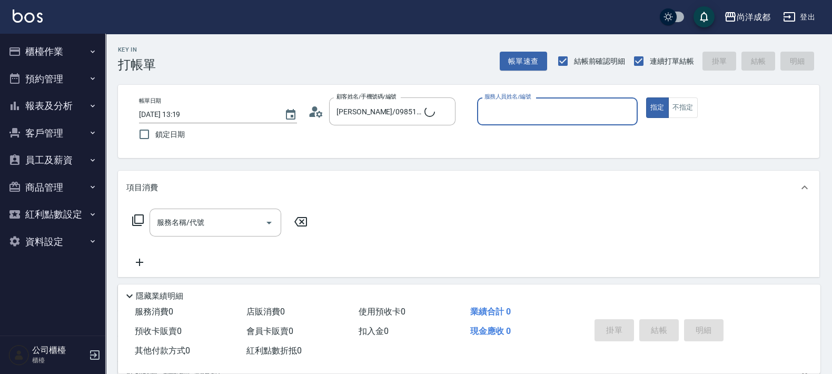
type input "新客人 姓名未設定/00/null"
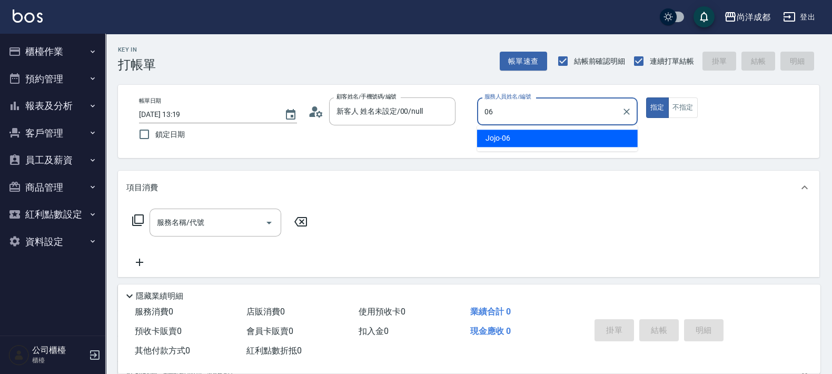
type input "Jojo-06"
type button "true"
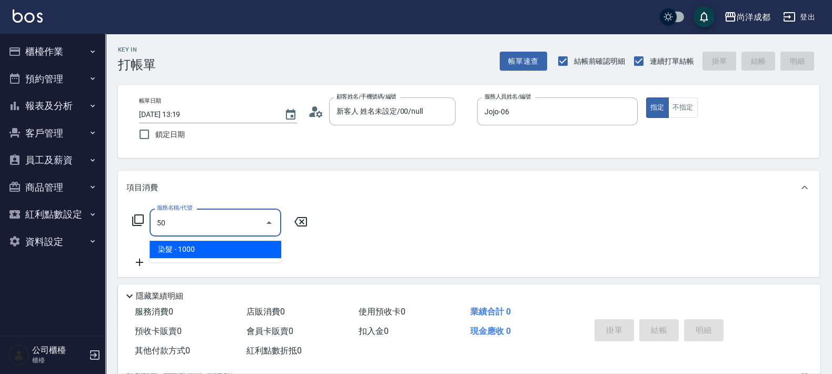
type input "501"
type input "100"
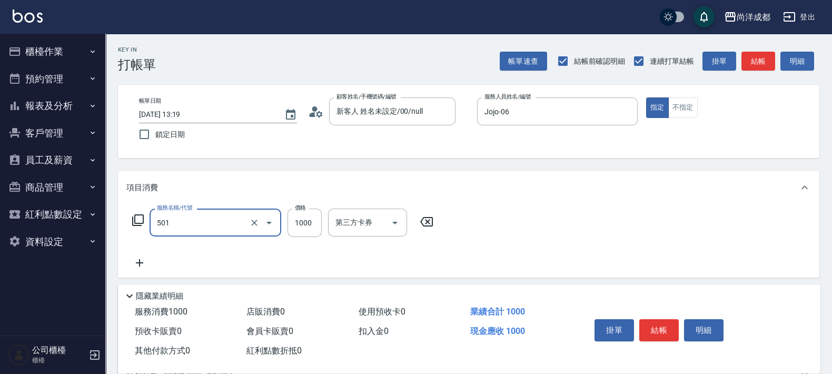
type input "染髮(501)"
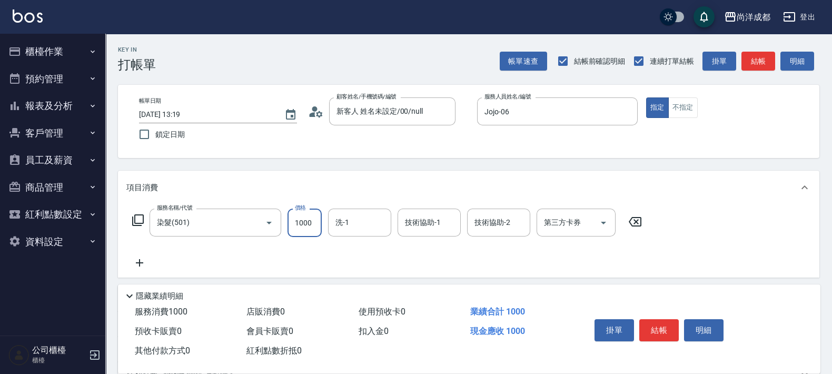
type input "2"
type input "0"
type input "20"
type input "2000"
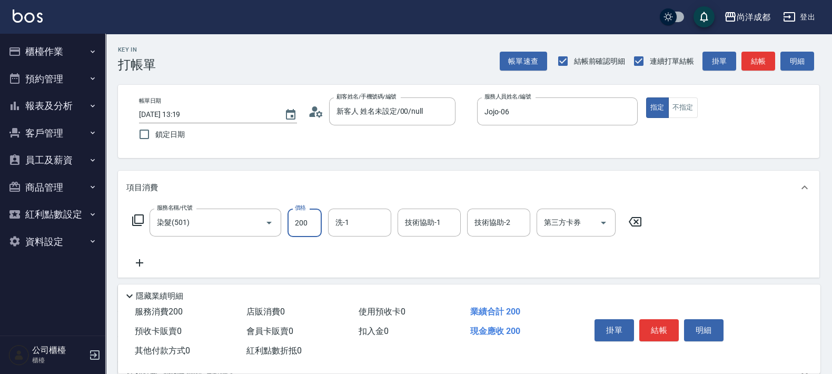
type input "200"
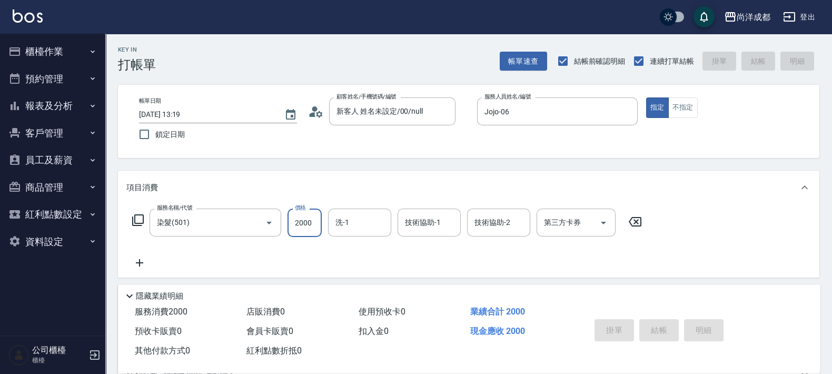
type input "[DATE] 13:20"
type input "0"
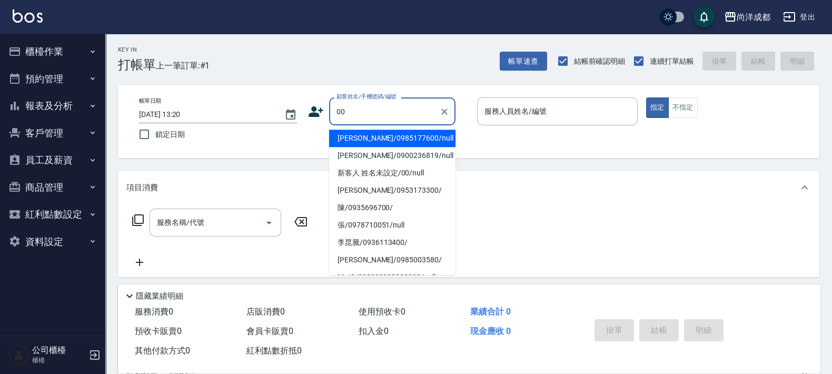
type input "[PERSON_NAME]/0985177600/null"
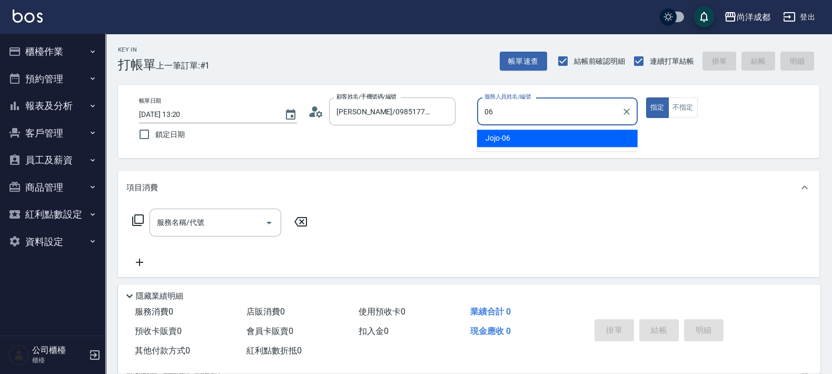
type input "Jojo-06"
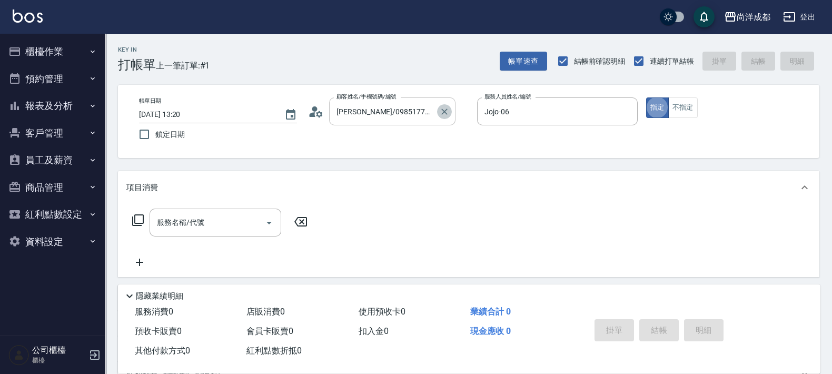
click at [439, 112] on icon "Clear" at bounding box center [444, 111] width 11 height 11
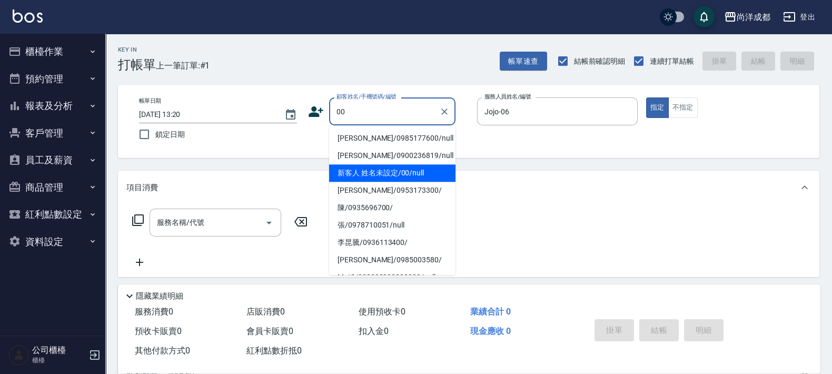
click at [406, 175] on li "新客人 姓名未設定/00/null" at bounding box center [392, 172] width 126 height 17
type input "新客人 姓名未設定/00/null"
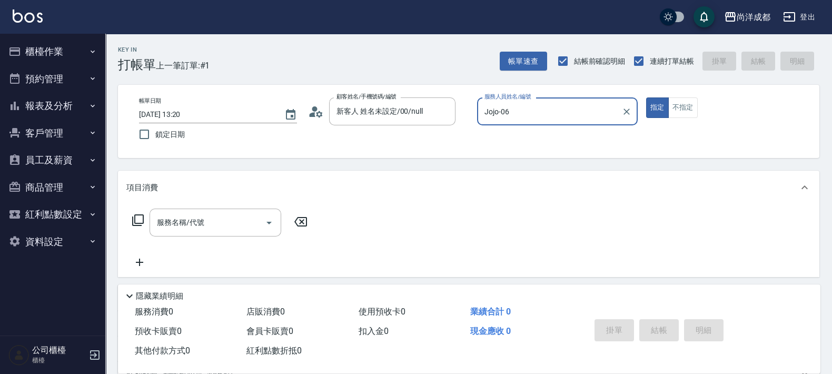
click at [646, 97] on button "指定" at bounding box center [657, 107] width 23 height 21
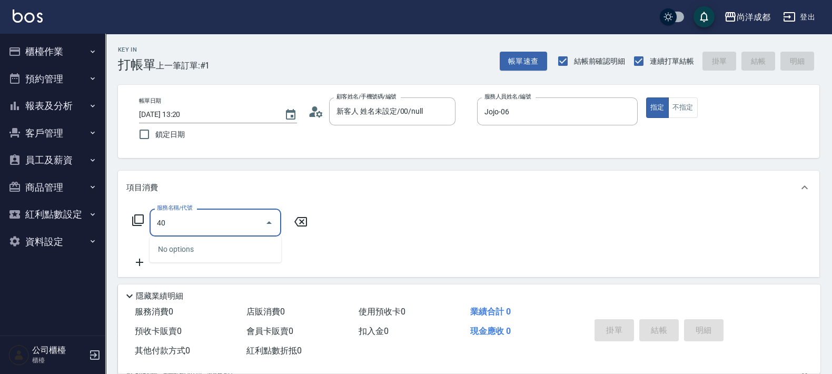
type input "401"
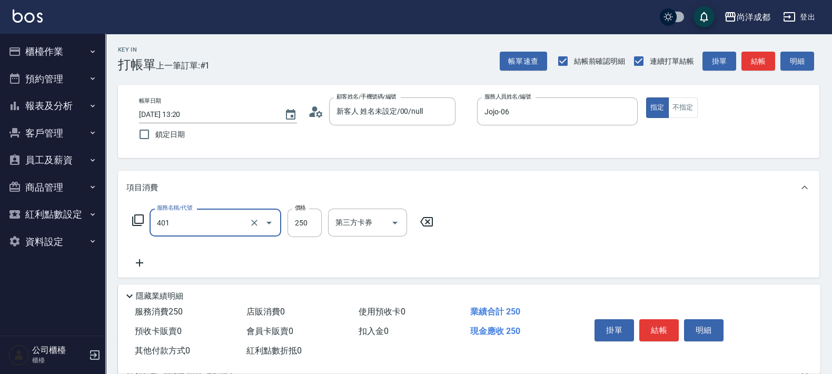
type input "20"
type input "剪髮(401)"
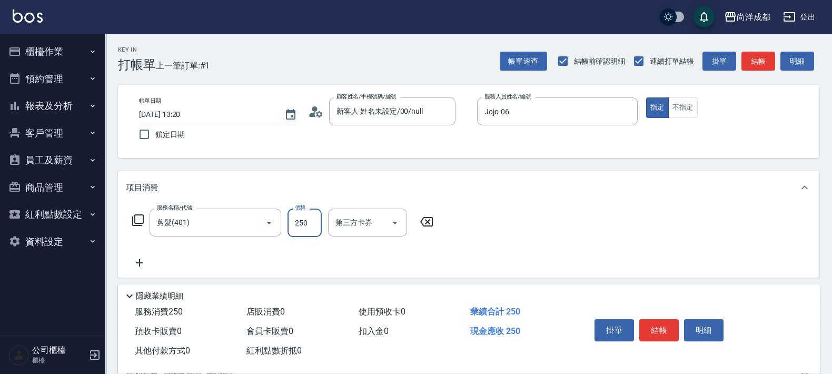
type input "3"
type input "0"
type input "30"
type input "300"
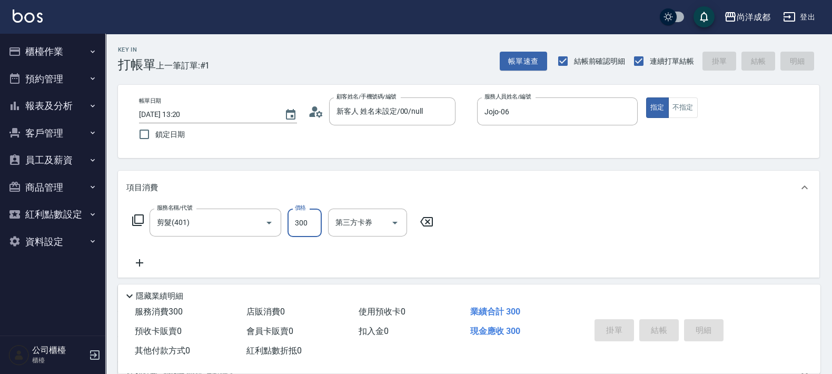
type input "0"
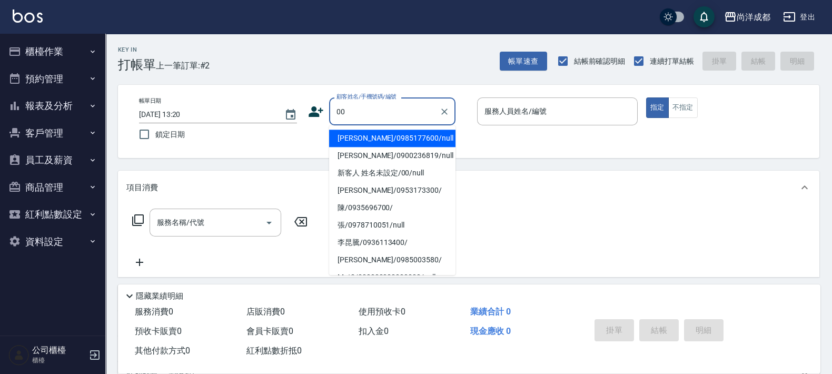
type input "[PERSON_NAME]/0985177600/null"
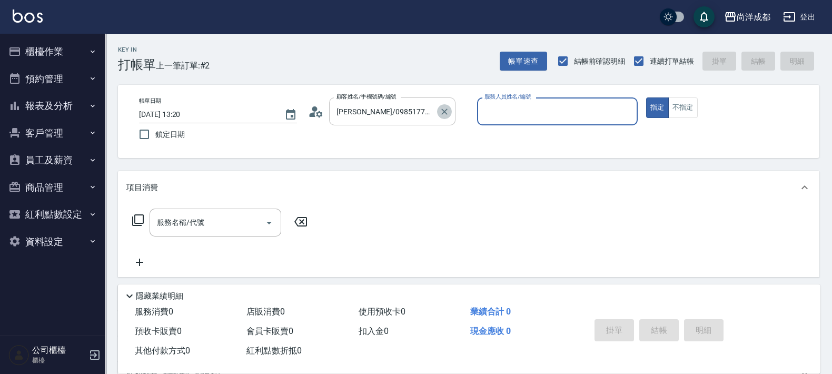
click at [442, 112] on icon "Clear" at bounding box center [444, 111] width 11 height 11
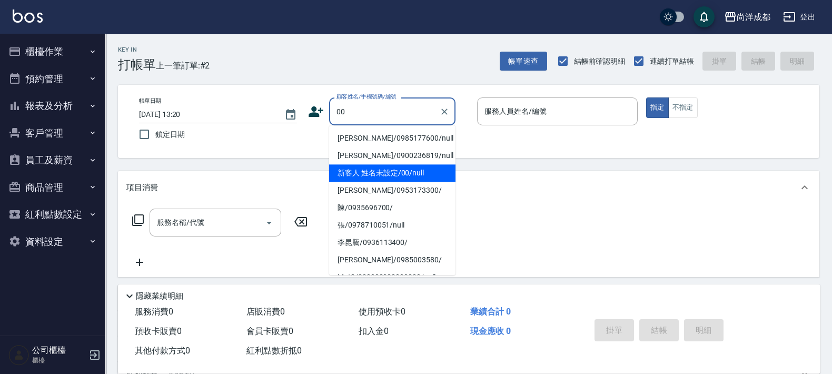
click at [386, 179] on li "新客人 姓名未設定/00/null" at bounding box center [392, 172] width 126 height 17
type input "新客人 姓名未設定/00/null"
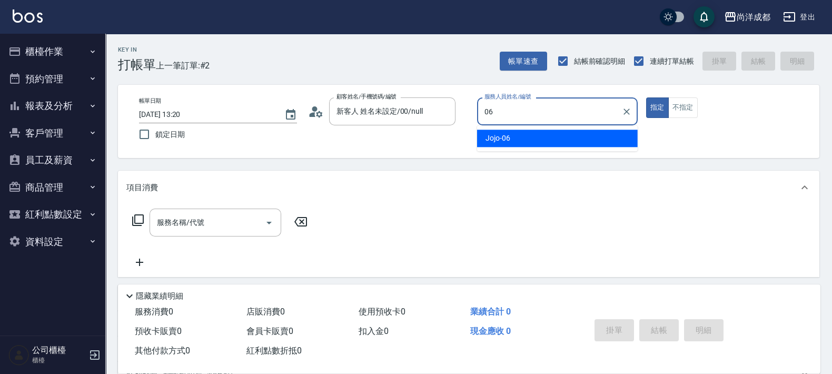
type input "Jojo-06"
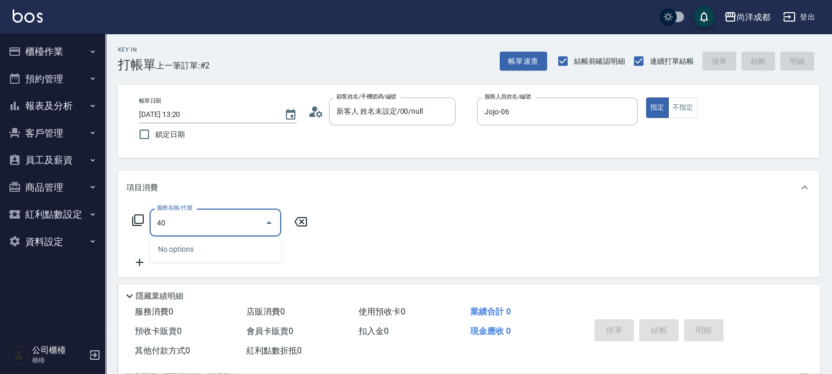
type input "401"
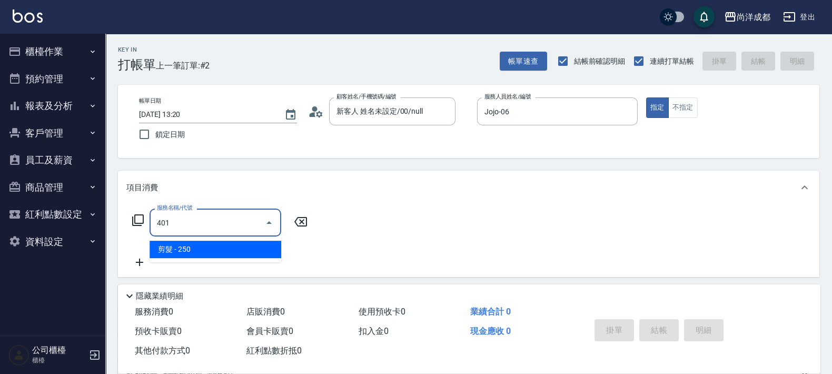
type input "20"
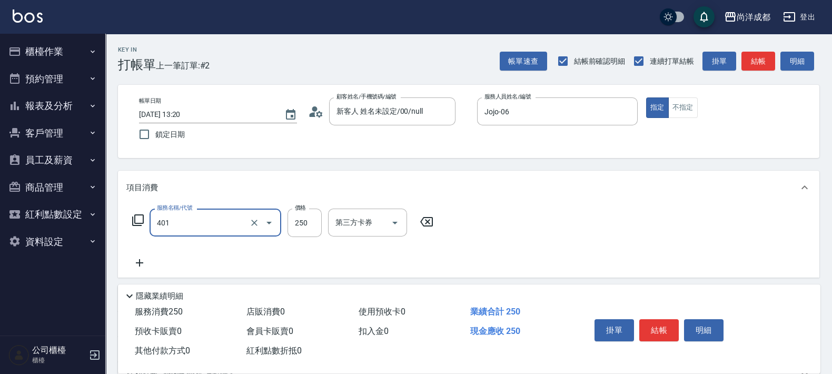
type input "剪髮(401)"
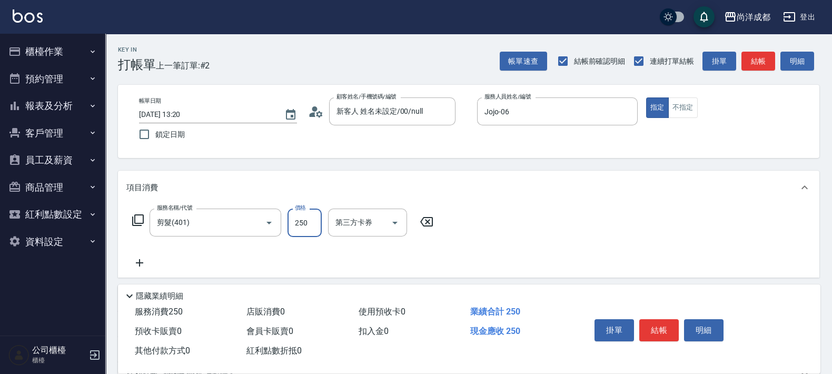
type input "8"
type input "0"
type input "80"
type input "800"
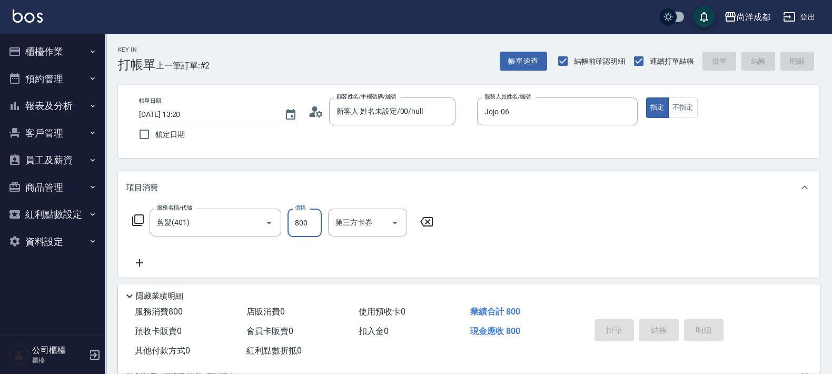
type input "[DATE] 13:22"
type input "0"
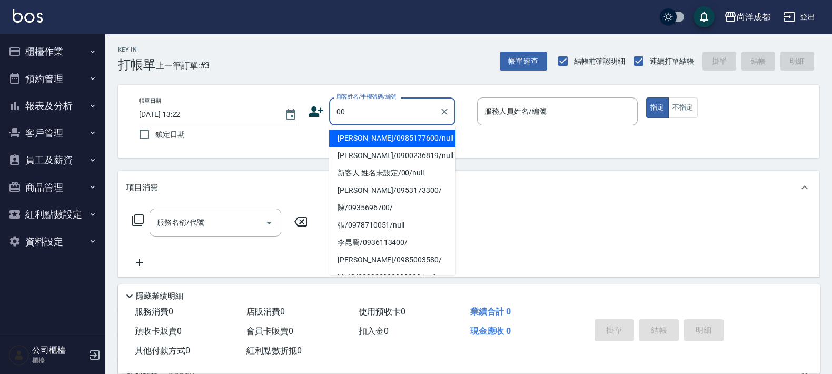
type input "[PERSON_NAME]/0985177600/null"
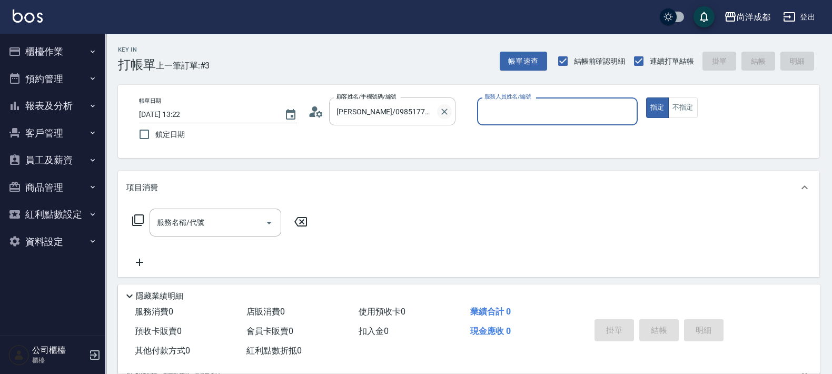
click at [450, 108] on button "Clear" at bounding box center [444, 111] width 15 height 15
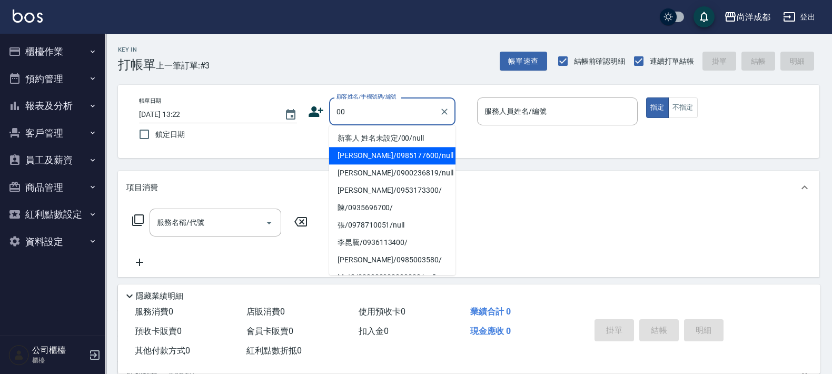
click at [422, 137] on li "新客人 姓名未設定/00/null" at bounding box center [392, 138] width 126 height 17
type input "新客人 姓名未設定/00/null"
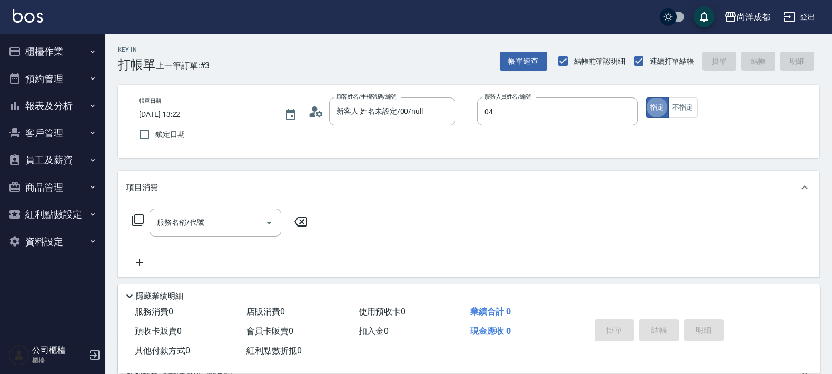
type input "Mia-04"
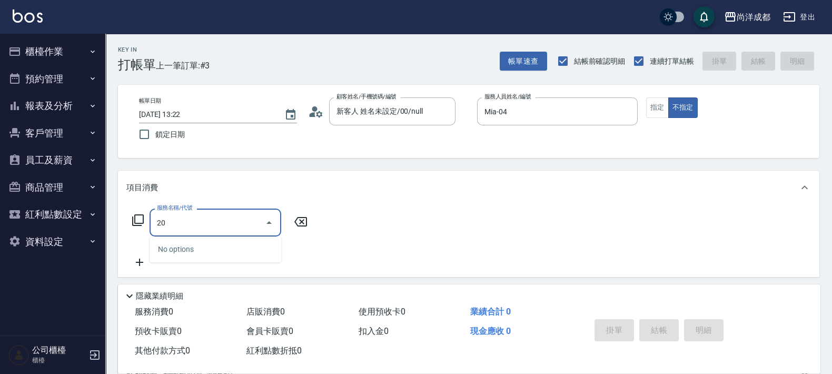
type input "201"
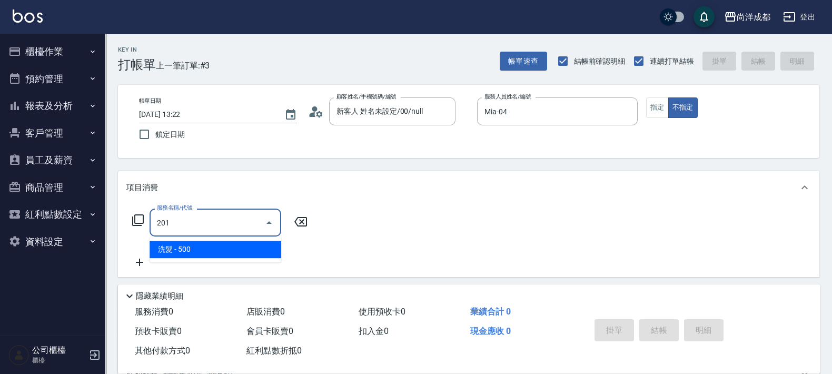
type input "50"
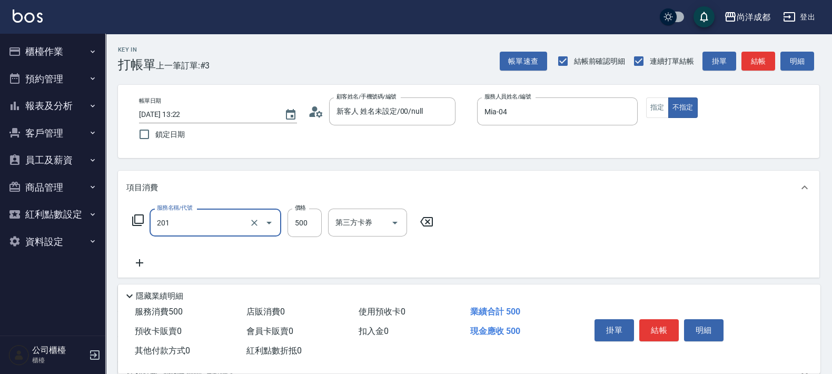
type input "洗髮(201)"
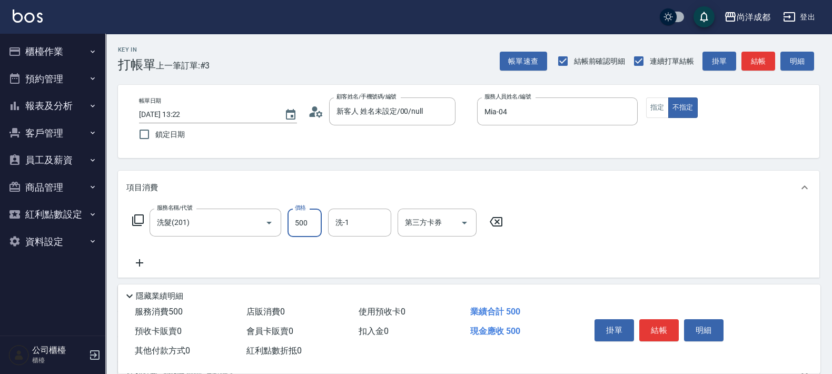
type input "6"
type input "0"
type input "60"
type input "600"
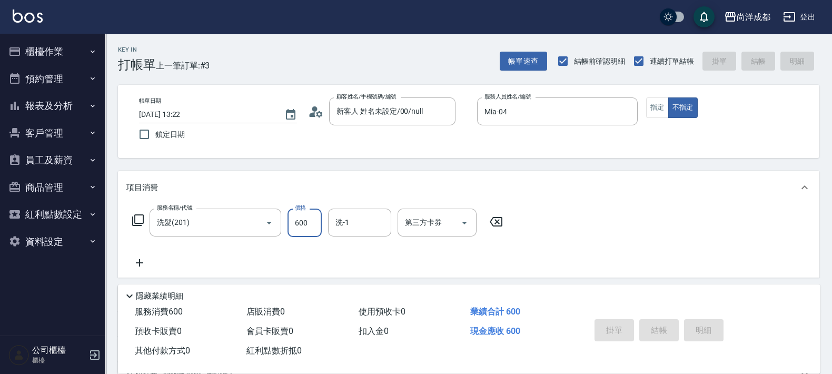
type input "[DATE] 13:23"
type input "0"
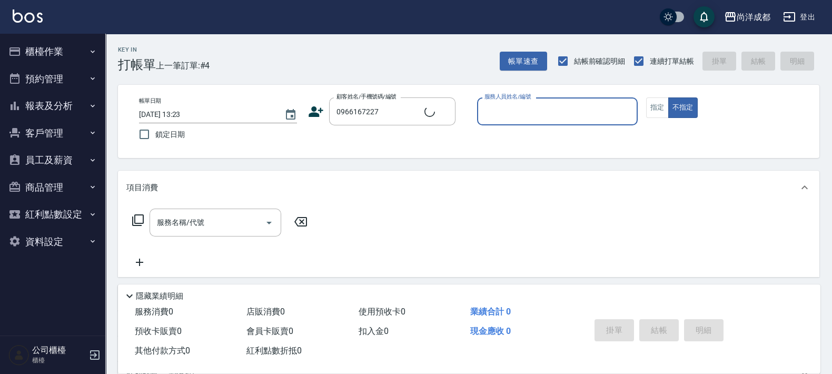
type input "[PERSON_NAME]/0966167227/"
type input "Mia-04"
click at [668, 97] on button "不指定" at bounding box center [682, 107] width 29 height 21
type button "false"
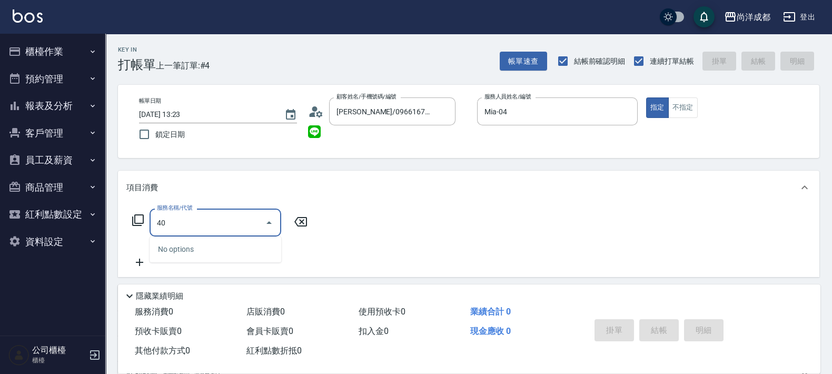
type input "401"
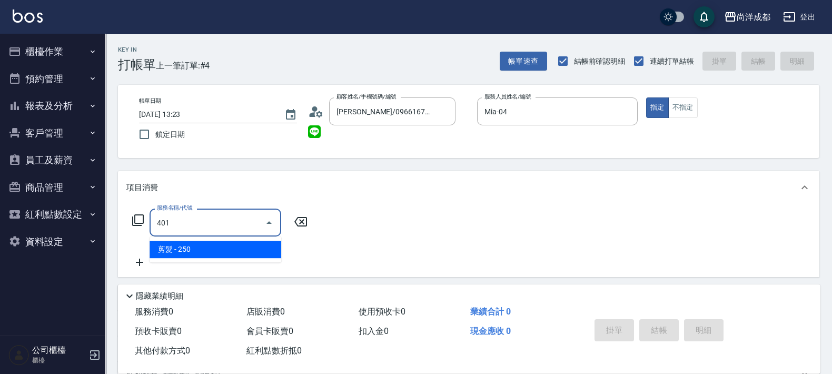
type input "20"
type input "剪髮(401)"
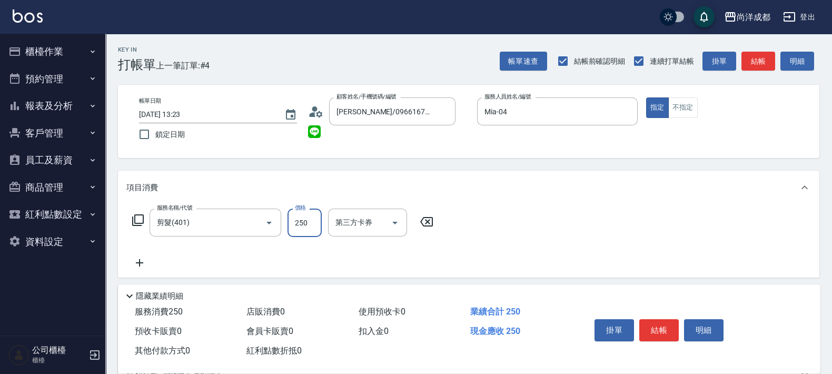
type input "7"
type input "0"
type input "70"
type input "700"
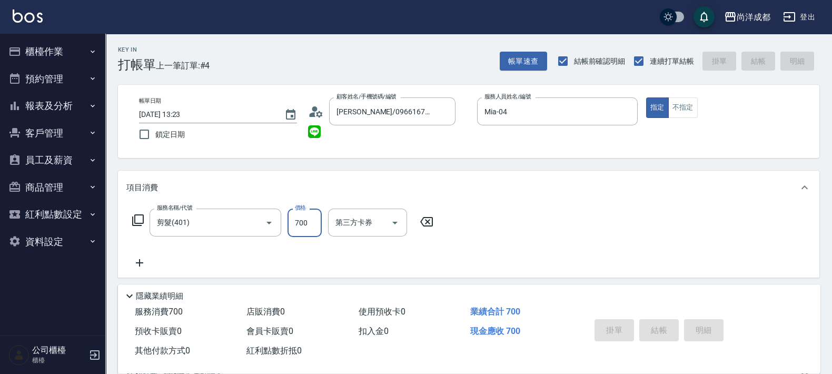
type input "0"
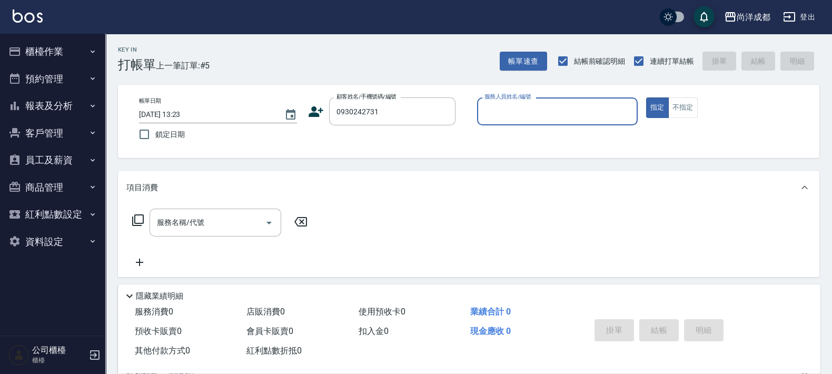
type input "[PERSON_NAME]/0930242731/null"
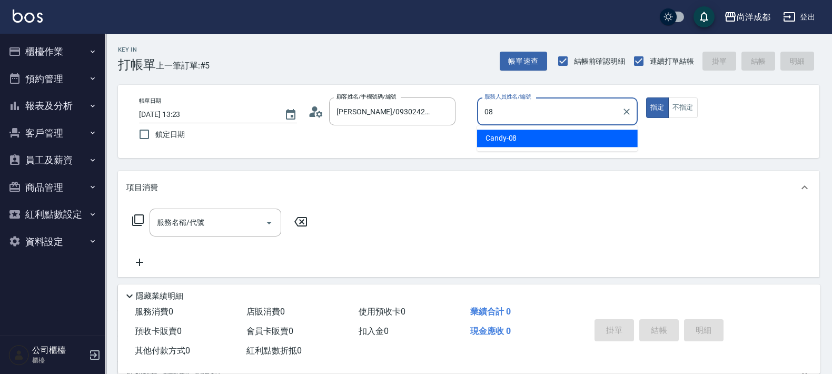
type input "Candy-08"
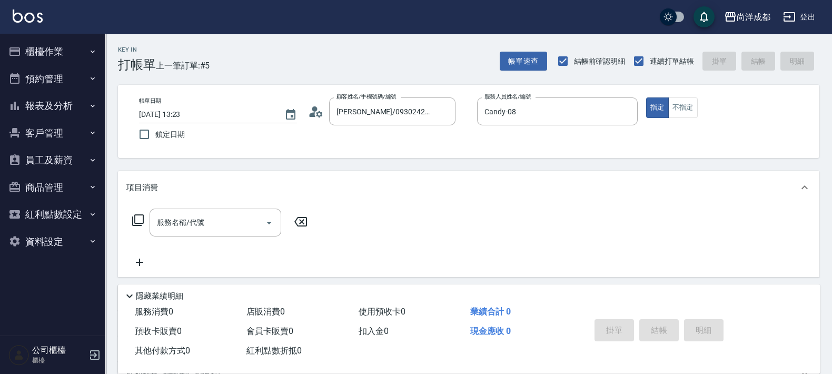
click at [320, 115] on icon at bounding box center [316, 112] width 16 height 16
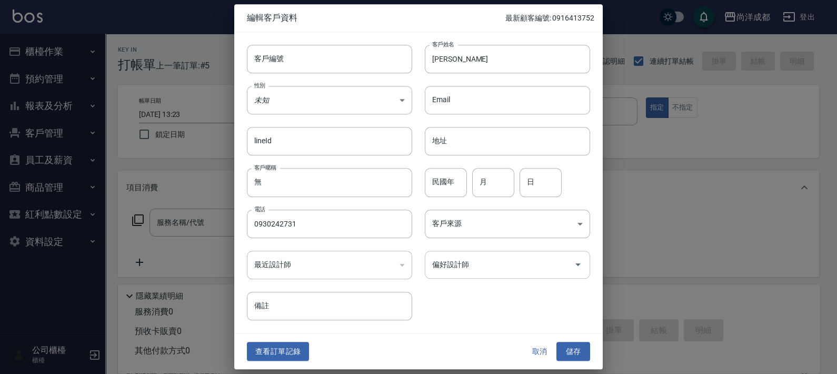
click at [473, 269] on input "偏好設計師" at bounding box center [500, 264] width 140 height 18
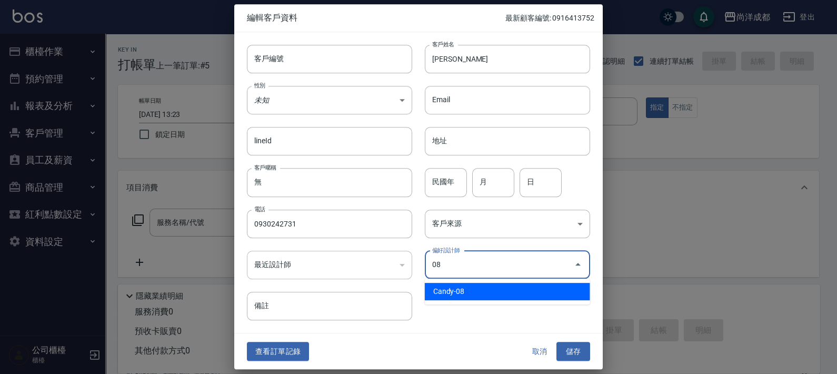
type input "Candy"
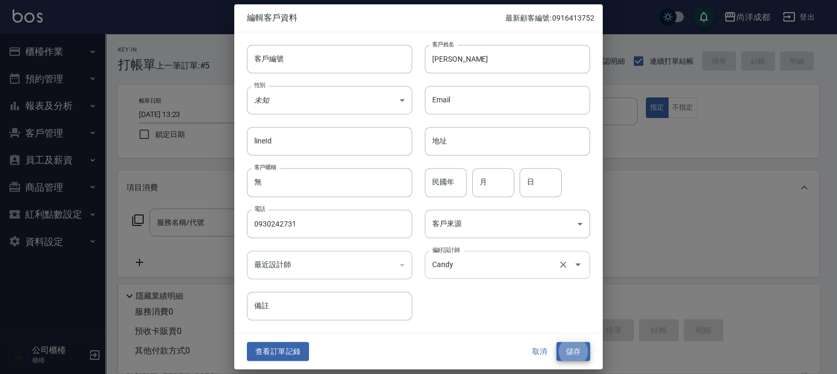
click at [557, 342] on button "儲存" at bounding box center [574, 351] width 34 height 19
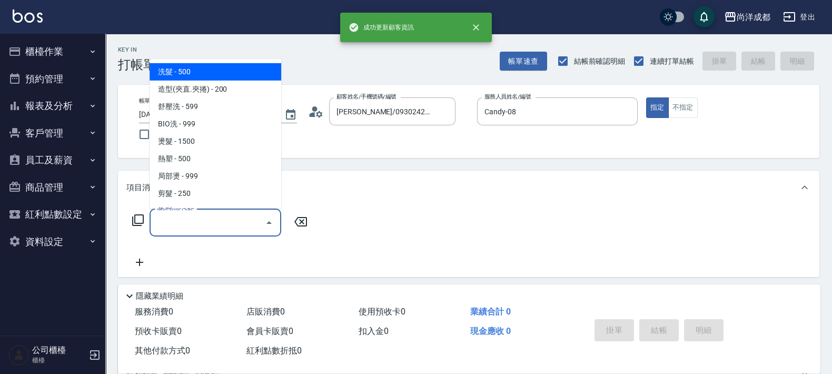
click at [216, 225] on input "服務名稱/代號" at bounding box center [207, 222] width 106 height 18
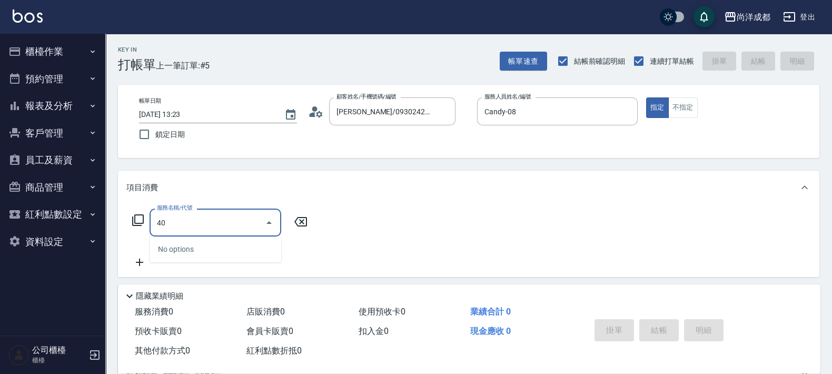
type input "401"
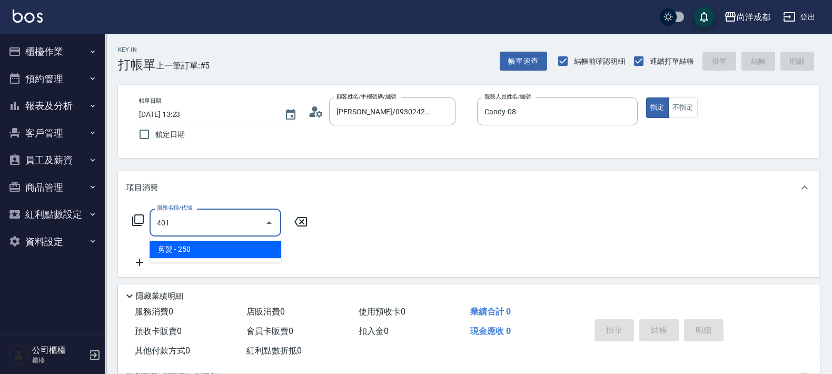
type input "20"
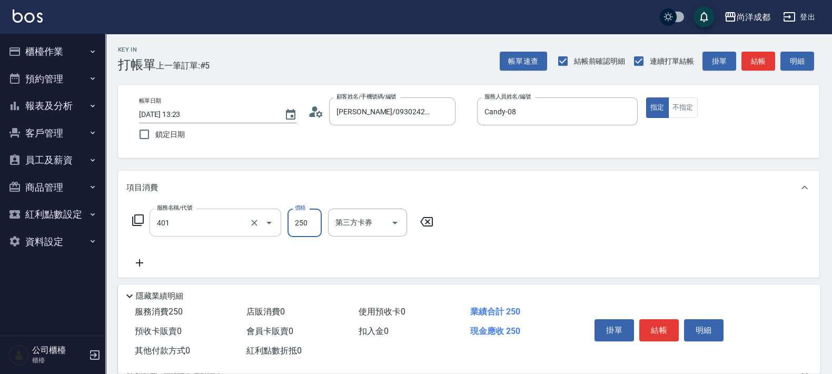
type input "剪髮(401)"
type input "6"
type input "0"
type input "60"
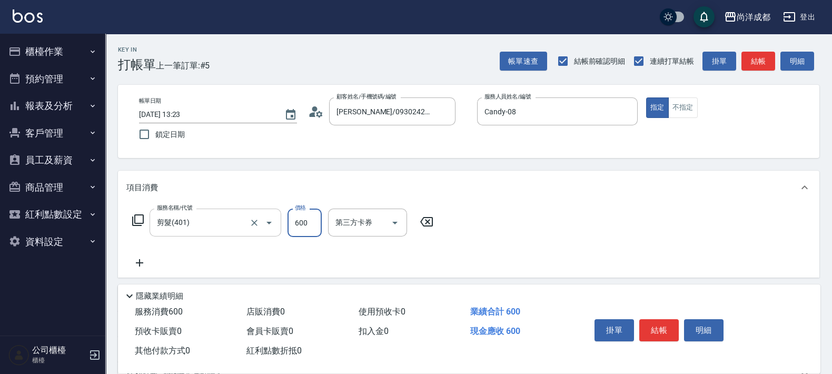
type input "600"
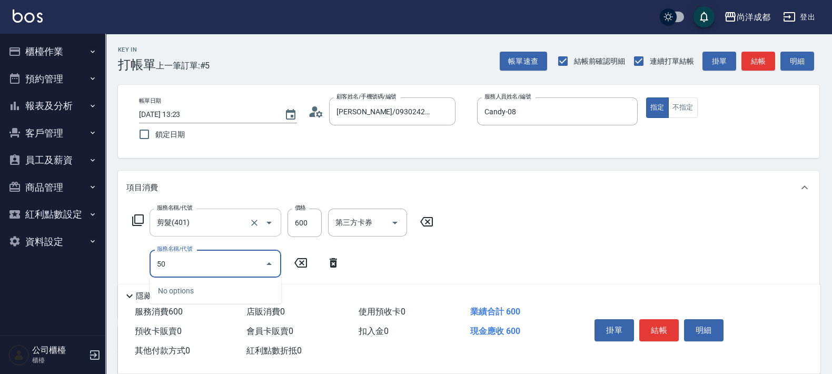
type input "501"
type input "160"
type input "染髮(501)"
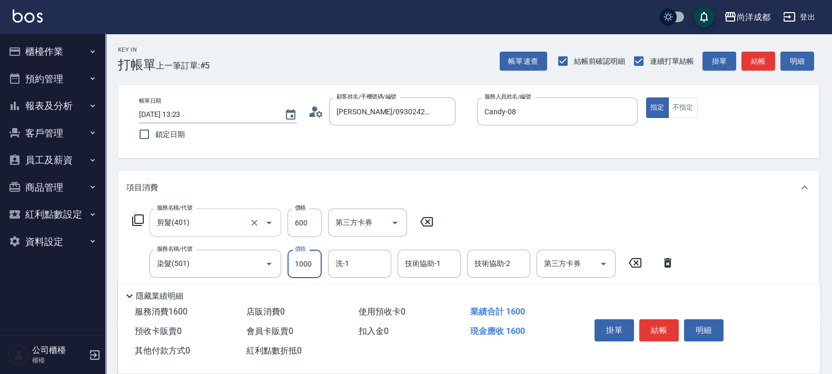
type input "1"
type input "60"
type input "119"
type input "170"
type input "1199"
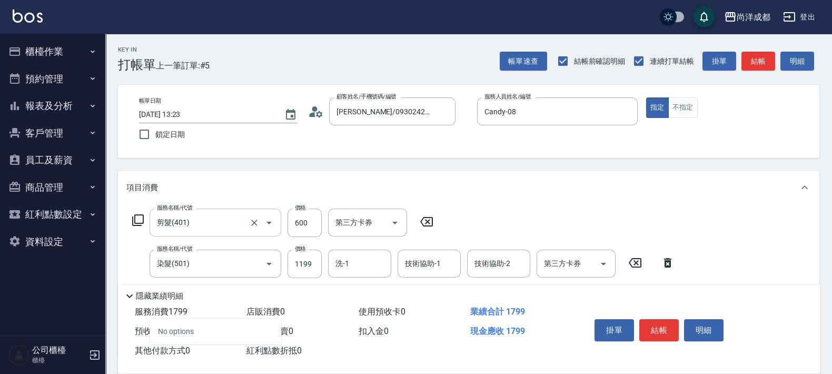
type input "601"
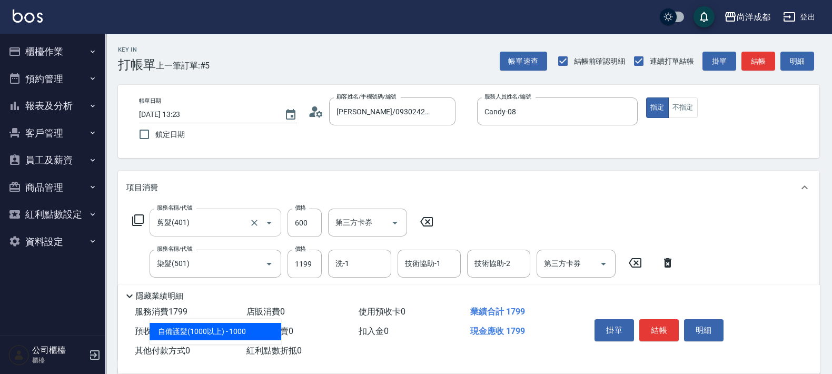
type input "270"
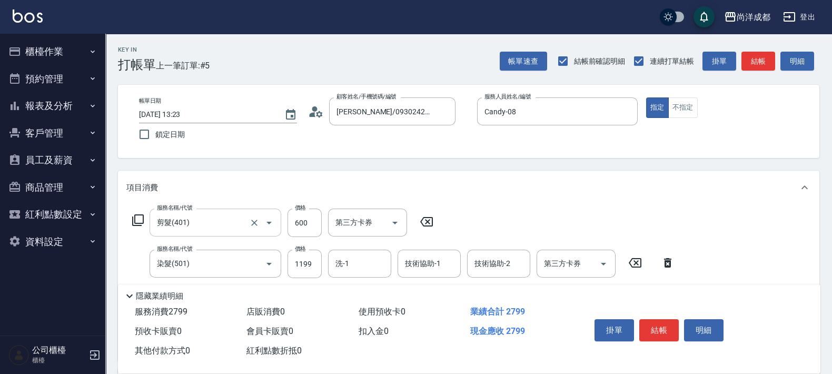
type input "自備護髮(1000以上)(601)"
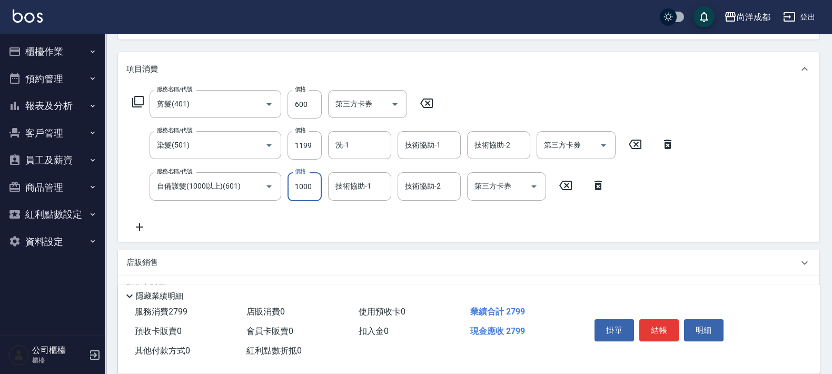
scroll to position [131, 0]
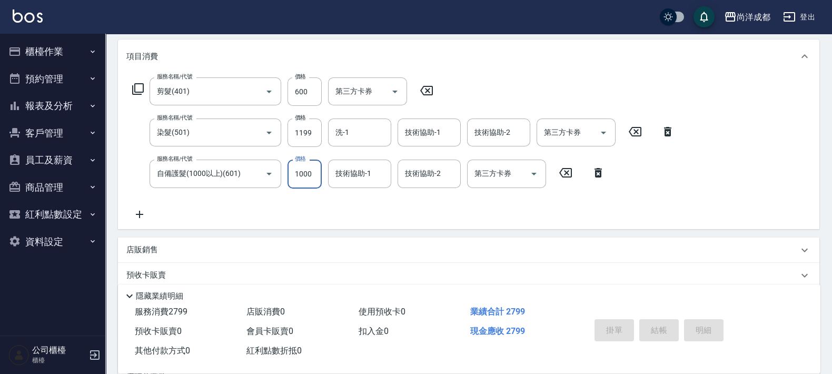
type input "0"
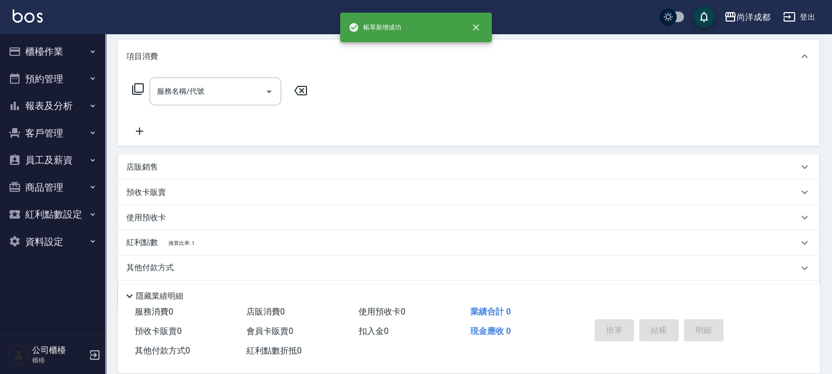
scroll to position [0, 0]
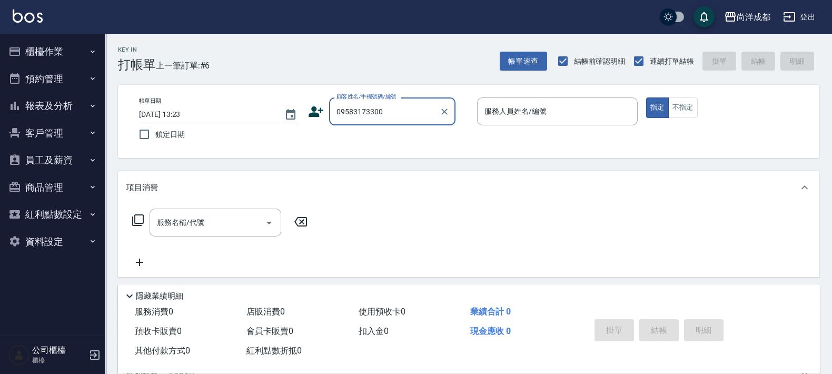
click at [352, 110] on input "09583173300" at bounding box center [384, 111] width 101 height 18
click at [646, 97] on button "指定" at bounding box center [657, 107] width 23 height 21
type input "[PERSON_NAME]/0953173300/"
type input "[PERSON_NAME]-01"
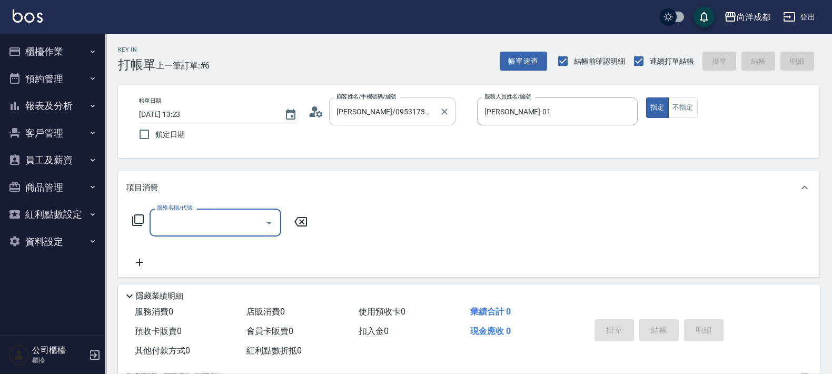
type input "2"
type input "401"
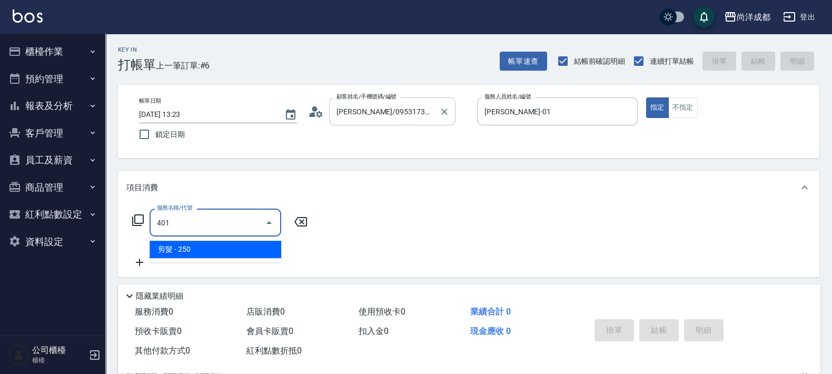
type input "20"
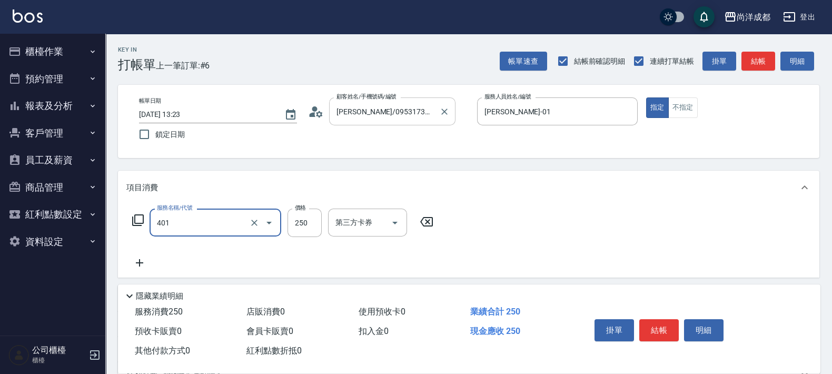
type input "4"
type input "0"
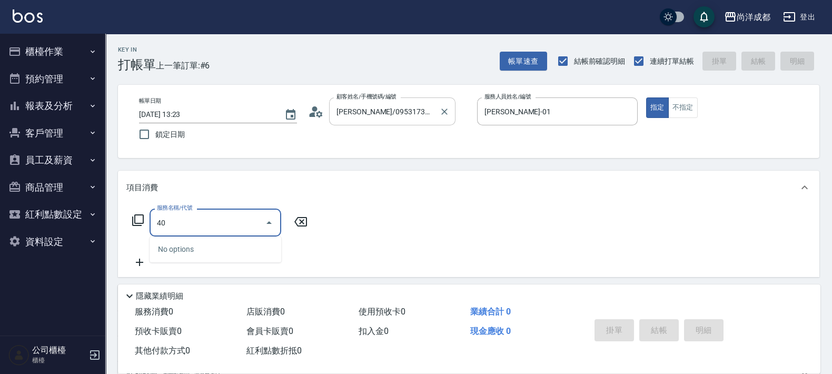
type input "401"
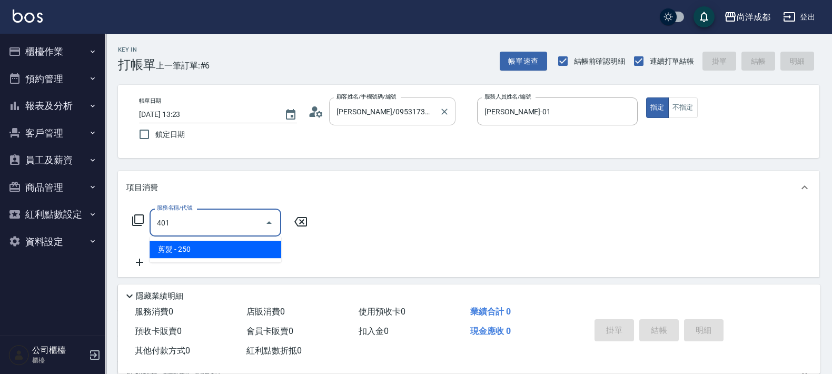
type input "20"
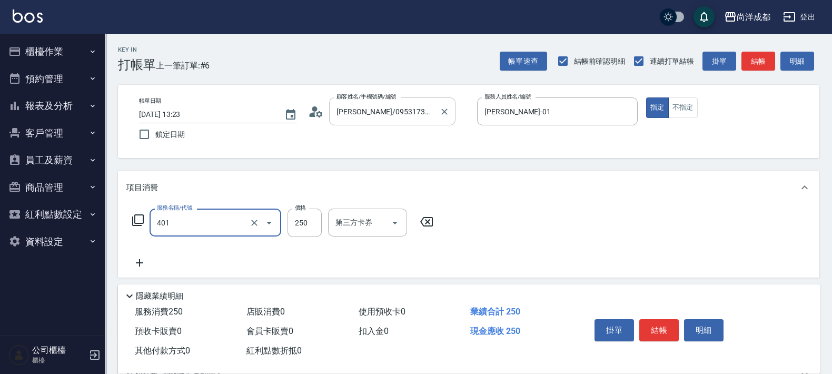
type input "剪髮(401)"
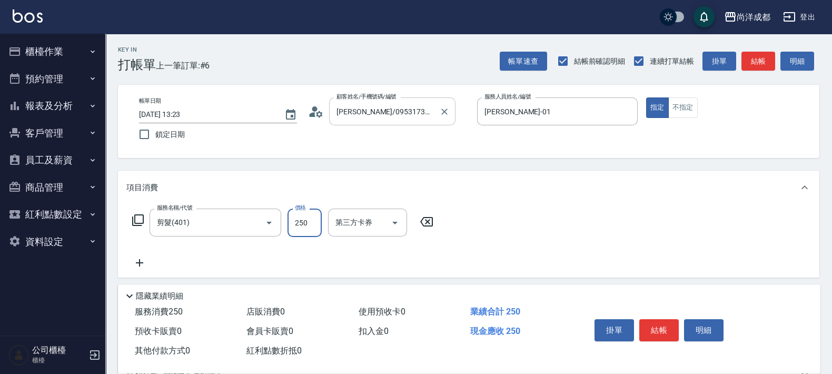
type input "1"
type input "0"
type input "13"
type input "10"
type input "130"
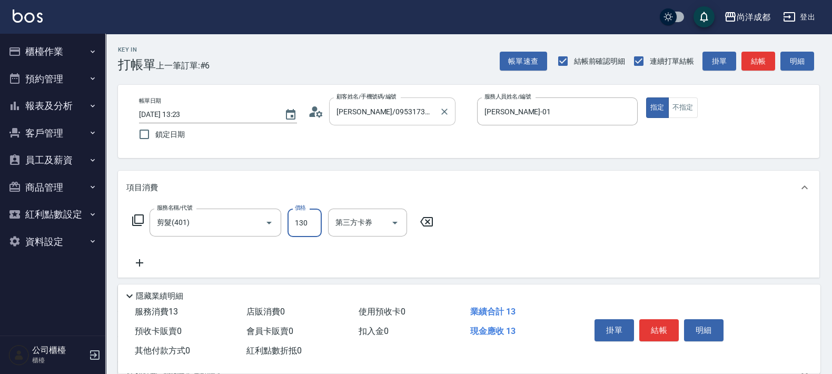
type input "130"
type input "1300"
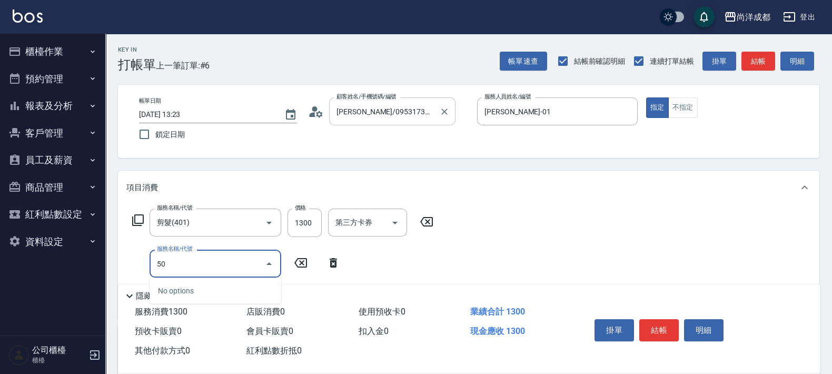
type input "501"
type input "230"
type input "染髮(501)"
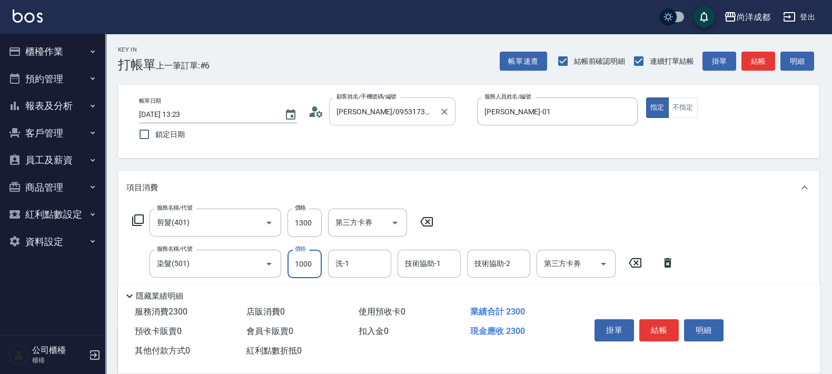
type input "2"
type input "130"
type input "228"
type input "350"
type input "2280"
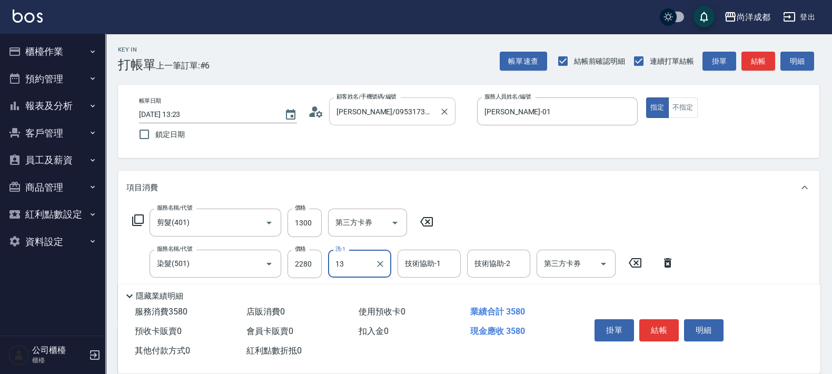
type input "[PERSON_NAME]-13"
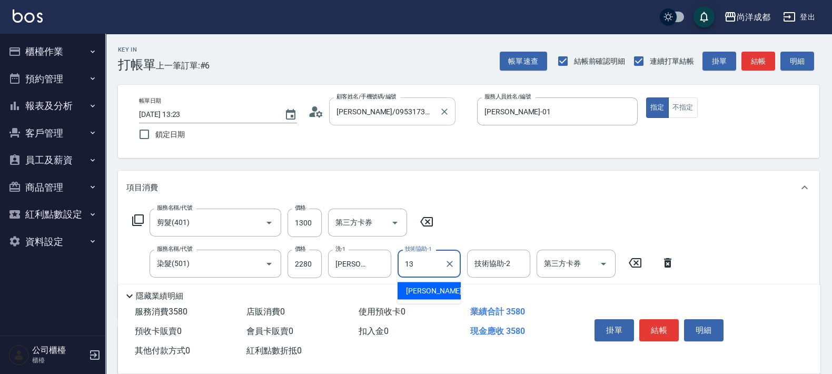
type input "[PERSON_NAME]-13"
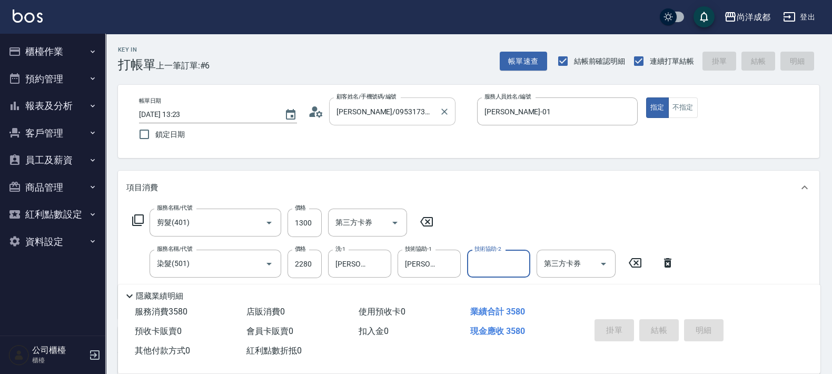
type input "[DATE] 13:24"
type input "0"
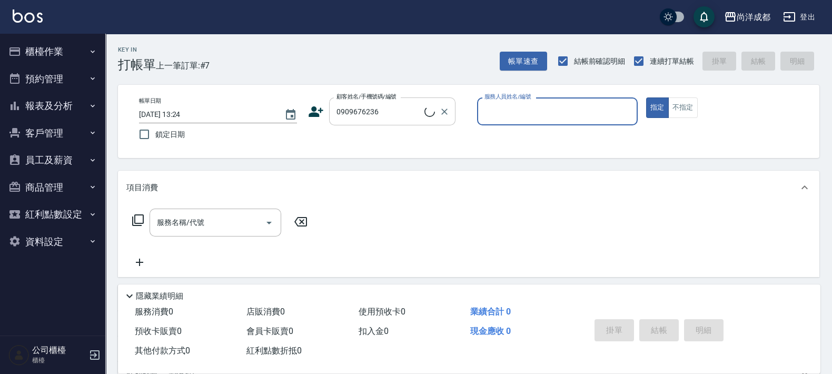
type input "[PERSON_NAME]/0909676236/"
type input "[PERSON_NAME]-01"
click at [646, 97] on button "指定" at bounding box center [657, 107] width 23 height 21
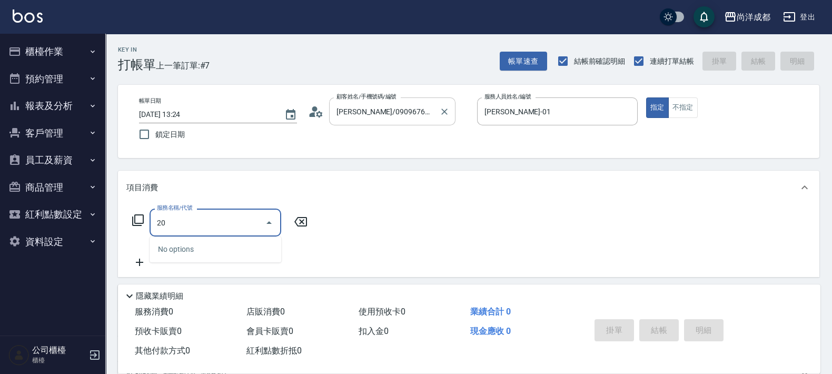
type input "201"
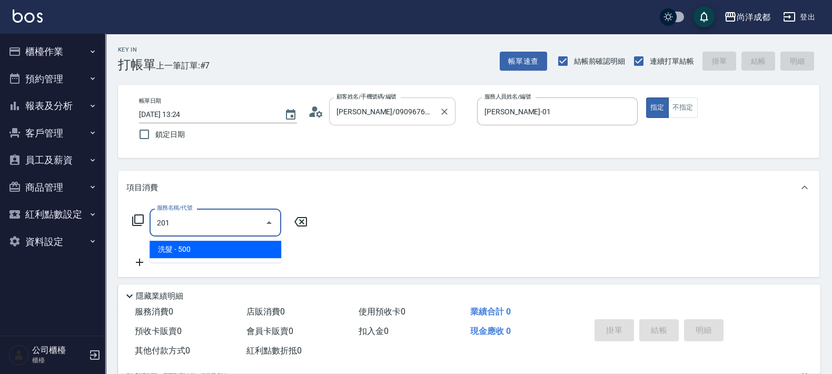
type input "50"
type input "洗髮(201)"
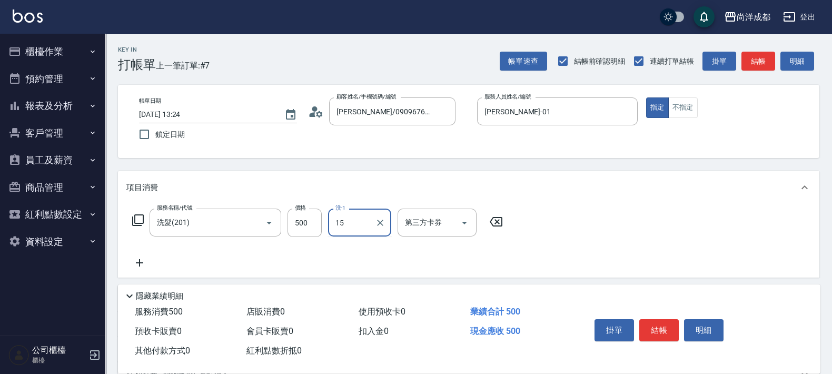
type input "龍龍-15"
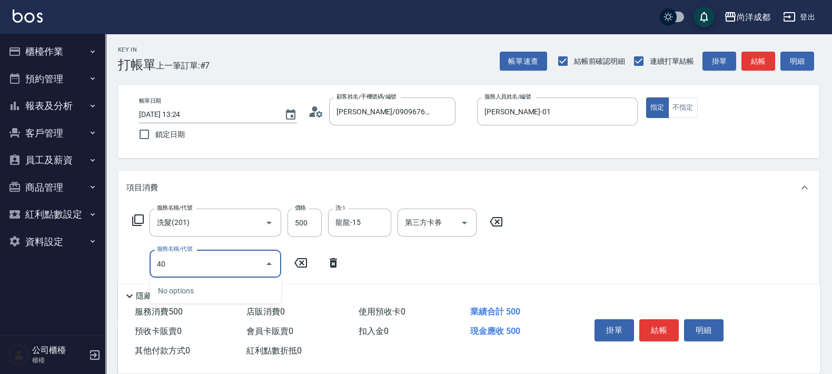
type input "401"
type input "70"
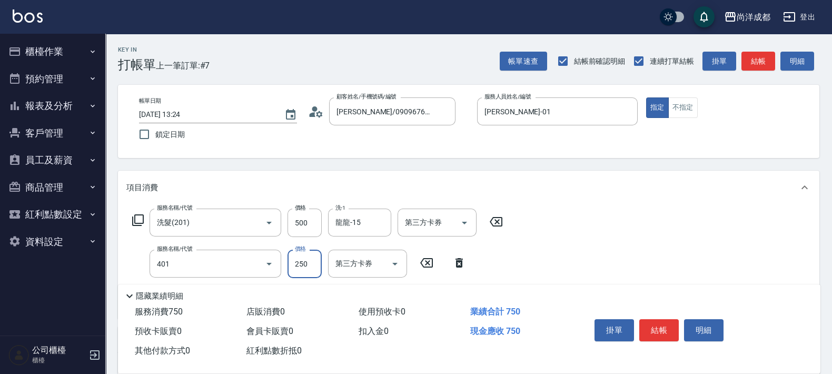
type input "剪髮(401)"
type input "50"
type input "80"
type input "130"
type input "800"
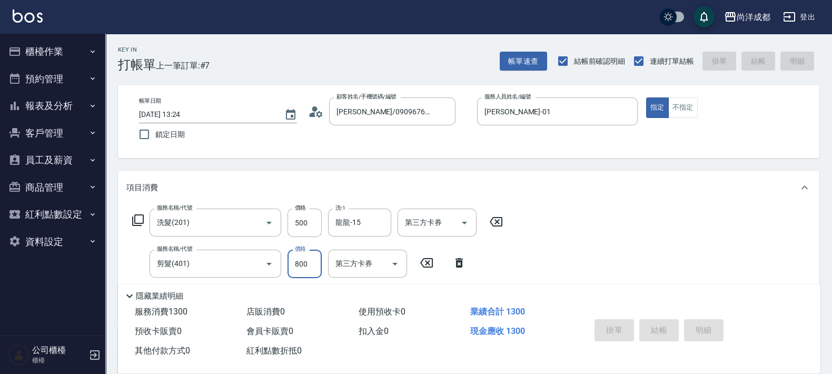
type input "0"
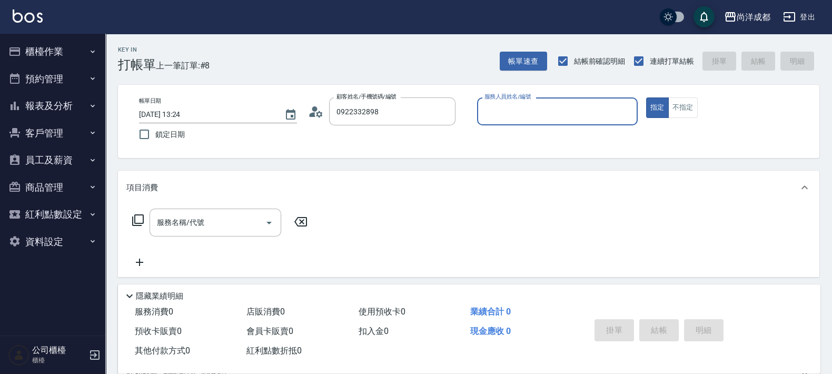
type input "[PERSON_NAME]/0922332898/null"
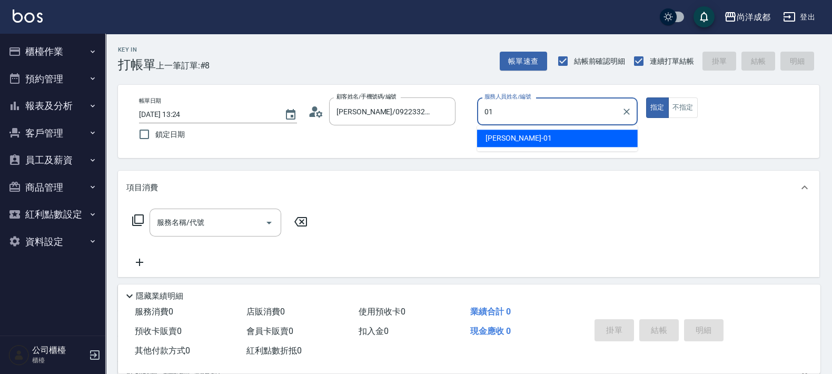
type input "[PERSON_NAME]-01"
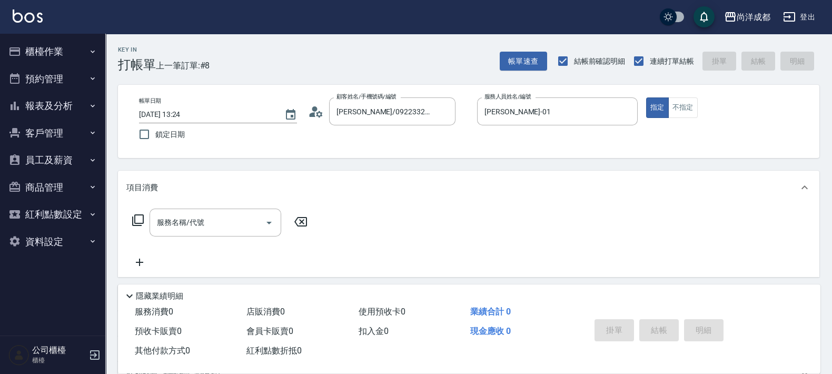
click at [321, 113] on icon at bounding box center [319, 114] width 6 height 6
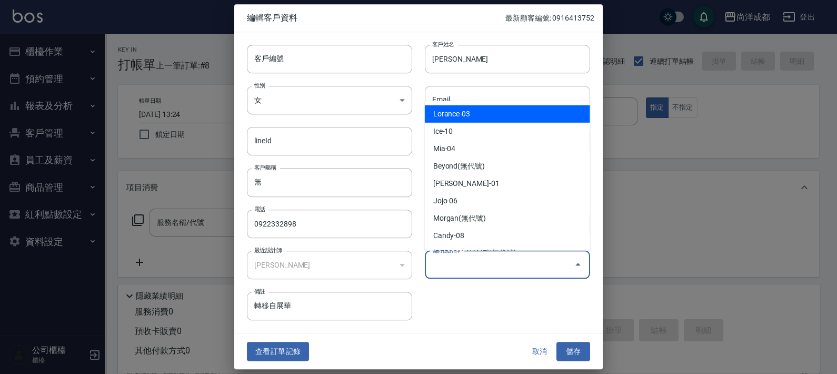
click at [476, 273] on input "偏好設計師" at bounding box center [500, 264] width 140 height 18
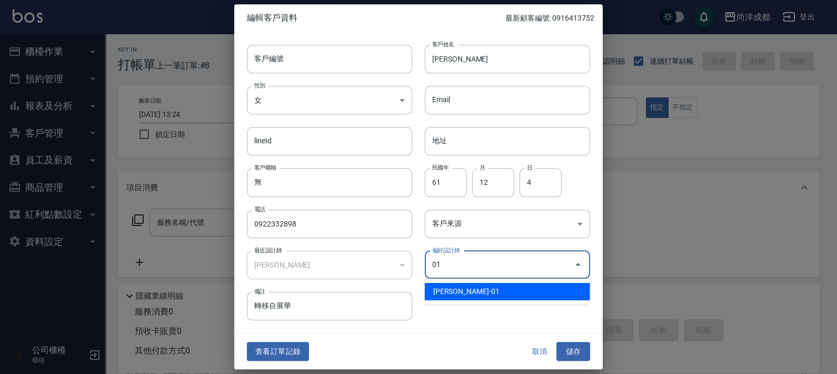
type input "[PERSON_NAME]"
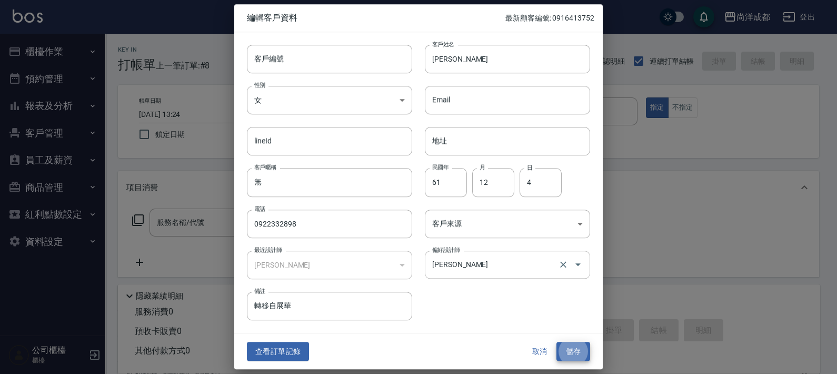
click at [557, 342] on button "儲存" at bounding box center [574, 351] width 34 height 19
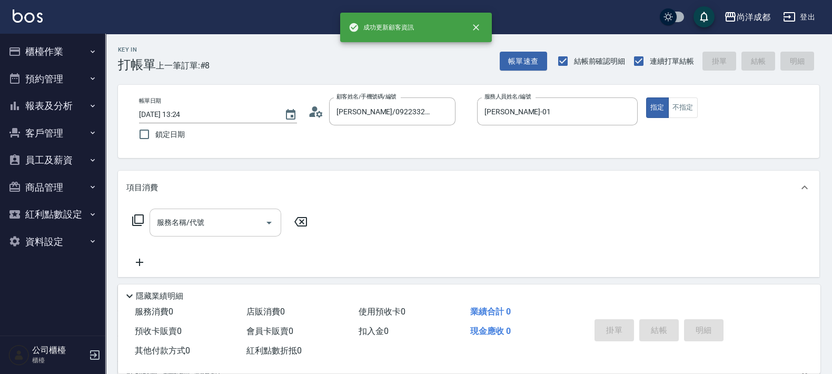
click at [205, 233] on div "服務名稱/代號" at bounding box center [216, 223] width 132 height 28
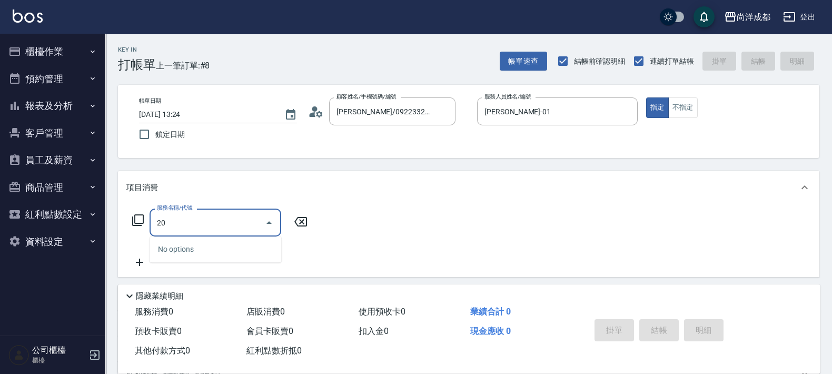
type input "201"
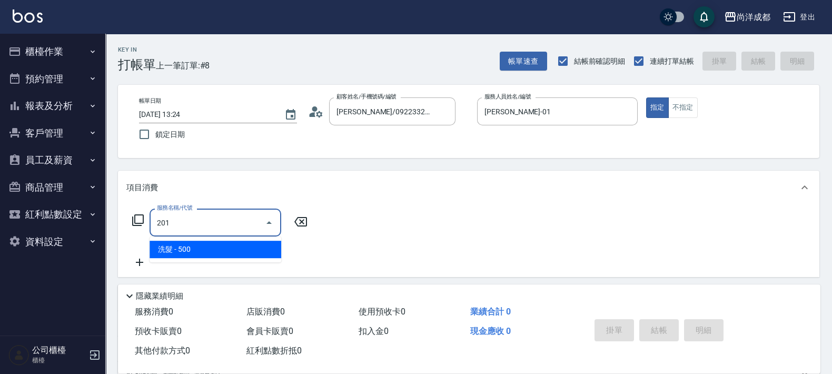
type input "50"
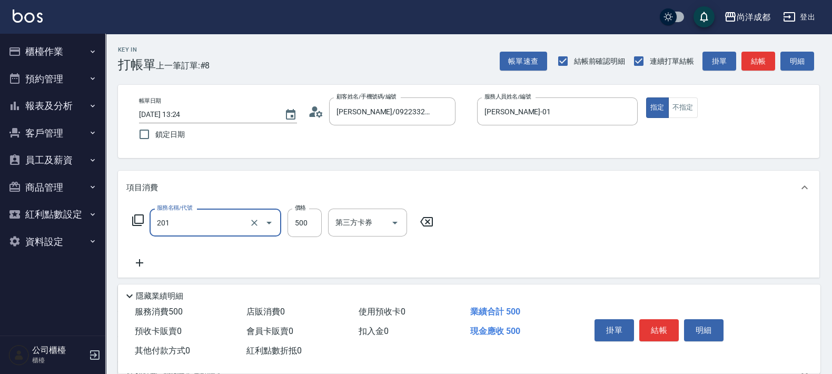
type input "洗髮(201)"
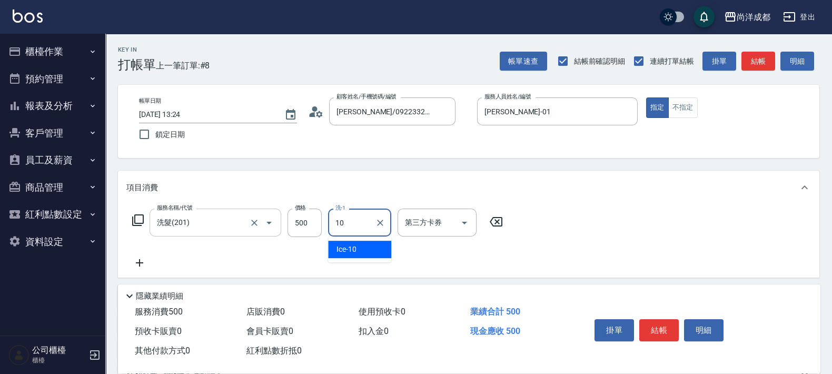
type input "Ice-10"
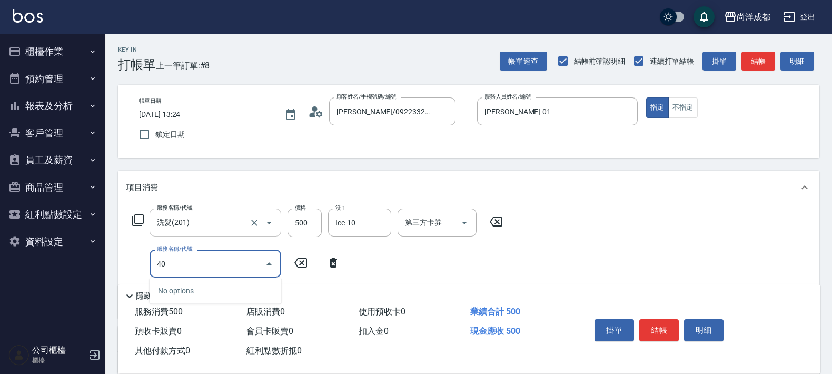
type input "401"
type input "70"
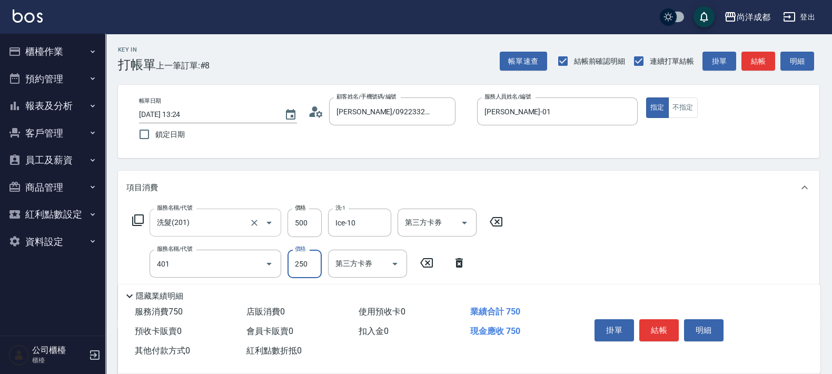
type input "剪髮(401)"
type input "8"
type input "50"
type input "80"
type input "130"
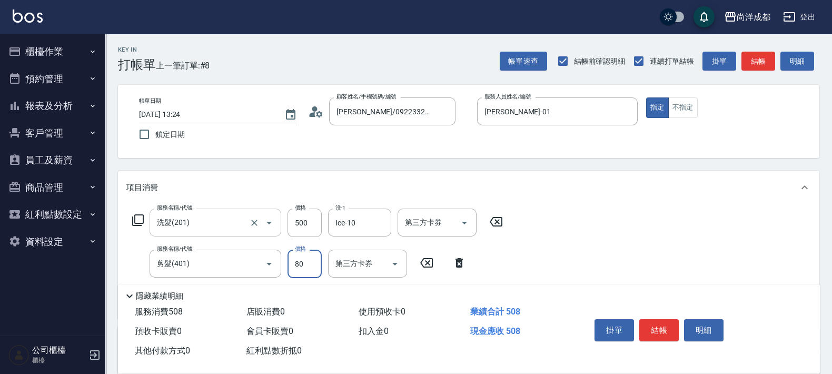
type input "800"
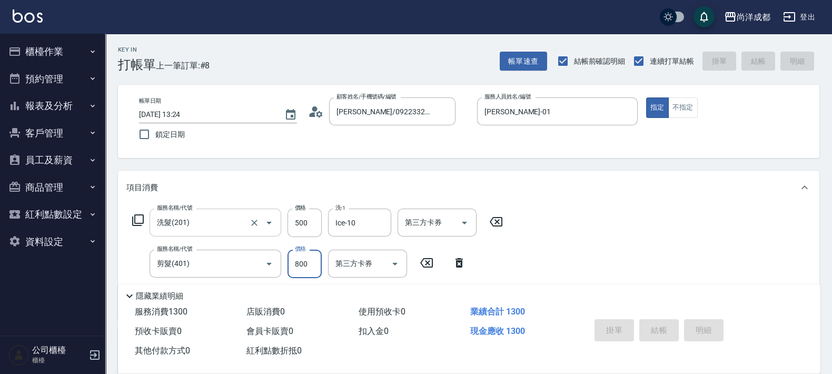
type input "[DATE] 13:25"
type input "0"
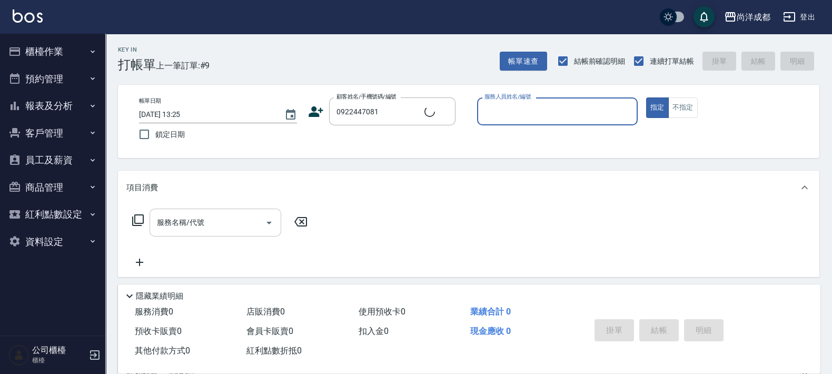
type input "[PERSON_NAME]/0922447081/"
type input "[PERSON_NAME]-01"
click at [646, 97] on button "指定" at bounding box center [657, 107] width 23 height 21
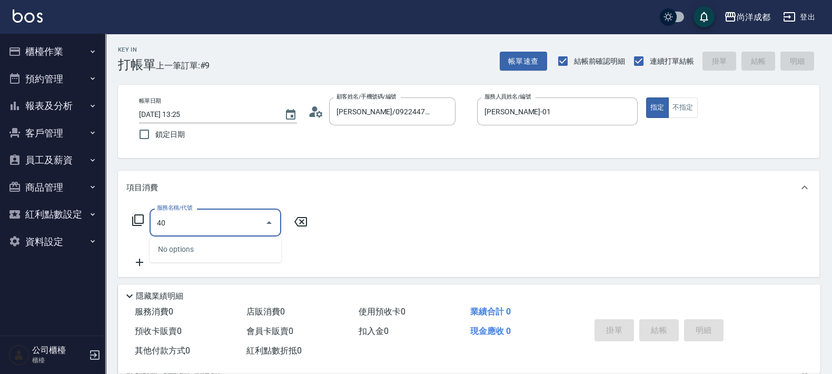
type input "401"
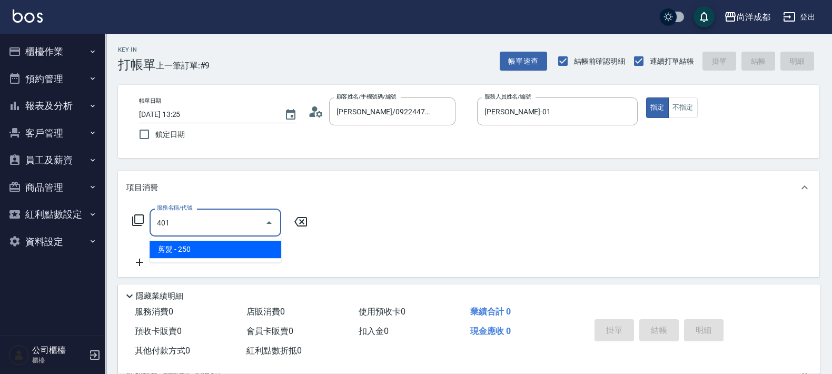
type input "20"
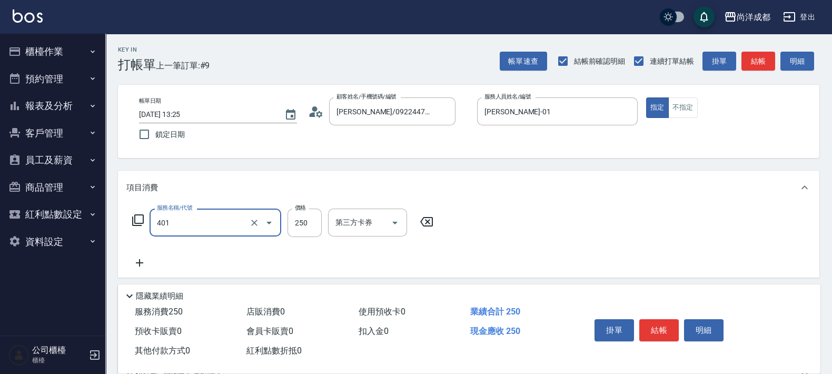
type input "剪髮(401)"
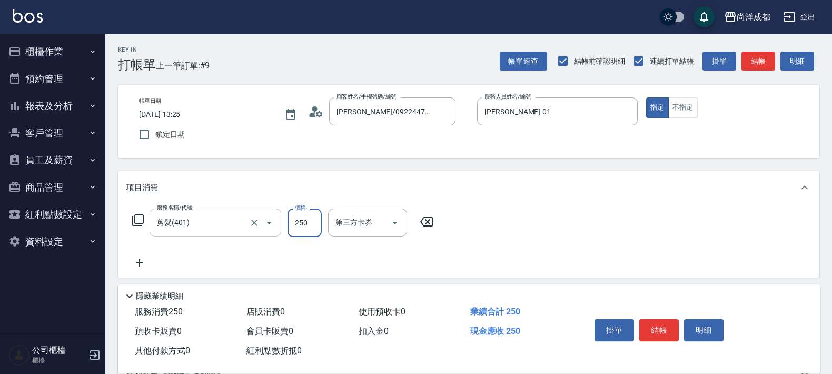
type input "1"
type input "0"
type input "12"
type input "10"
type input "1224"
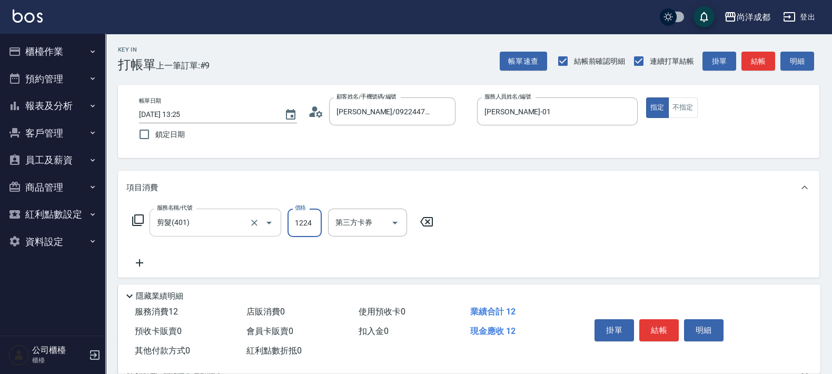
type input "120"
type input "1224"
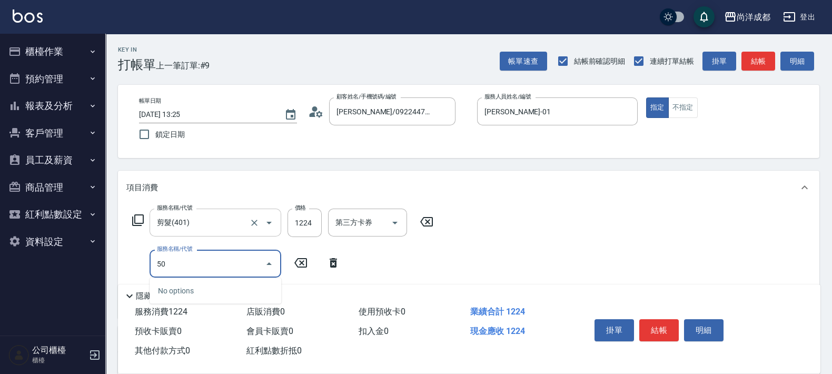
type input "501"
type input "220"
type input "染髮(501)"
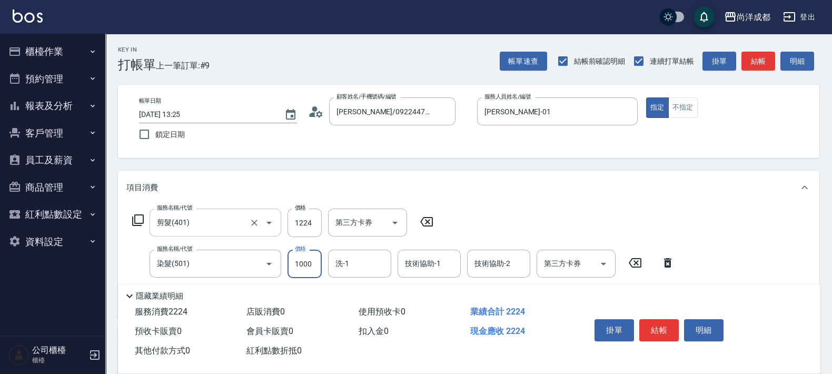
type input "2"
type input "120"
type input "292"
type input "150"
type input "2924"
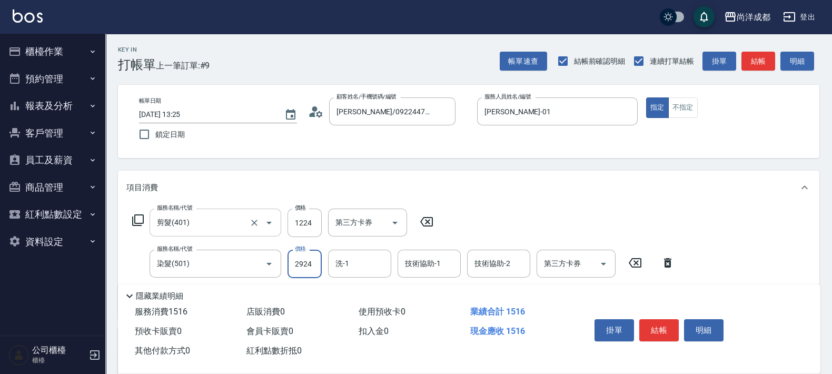
type input "410"
type input "2924"
type input "Emma-14"
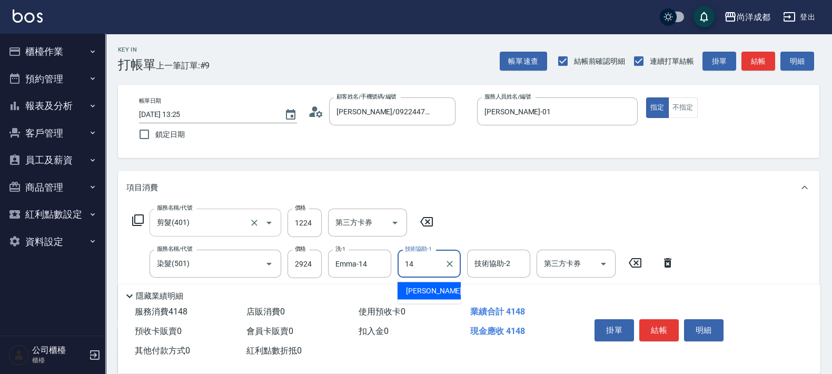
type input "Emma-14"
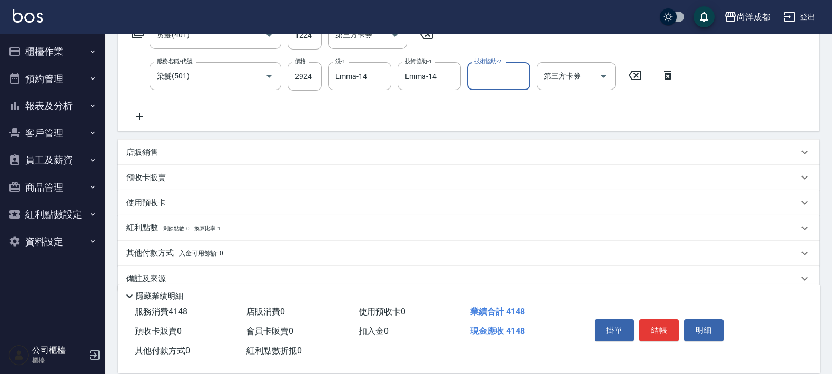
scroll to position [205, 0]
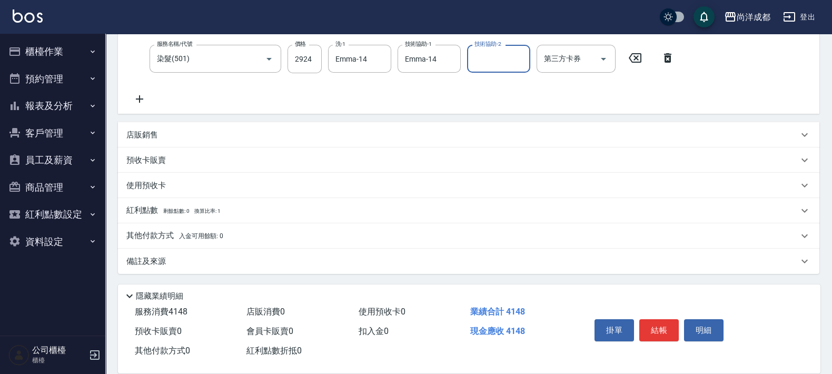
click at [208, 228] on div "其他付款方式 入金可用餘額: 0" at bounding box center [469, 235] width 702 height 25
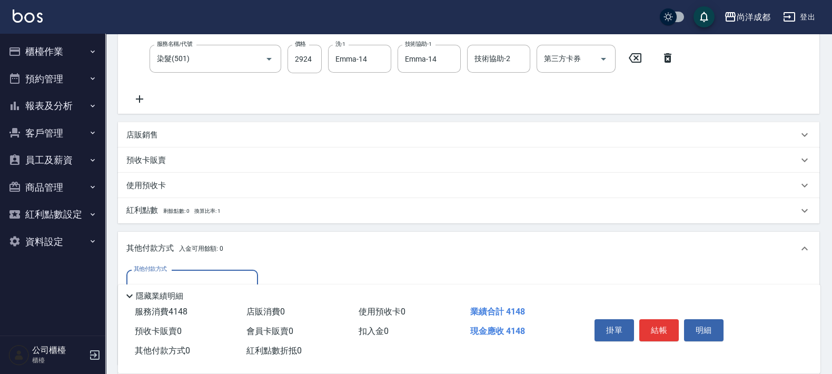
scroll to position [329, 0]
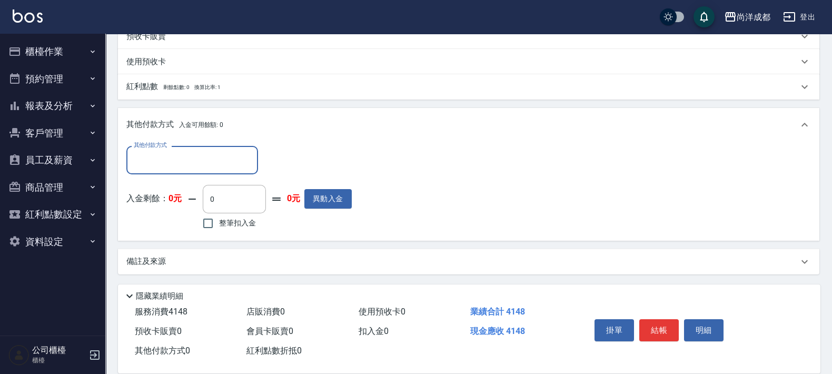
click at [170, 162] on input "其他付款方式" at bounding box center [192, 160] width 122 height 18
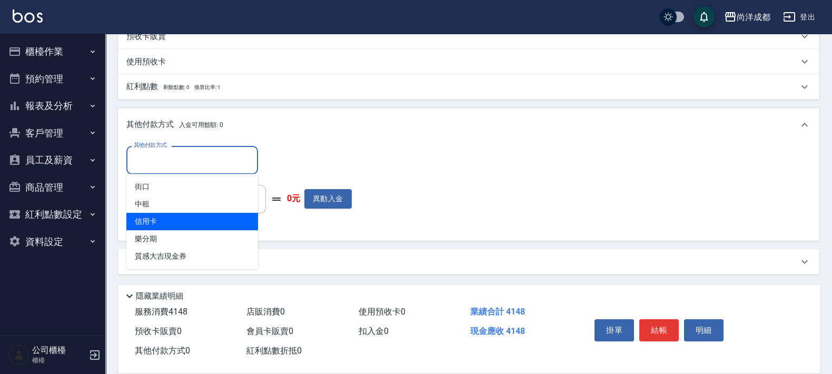
click at [205, 220] on span "信用卡" at bounding box center [192, 221] width 132 height 17
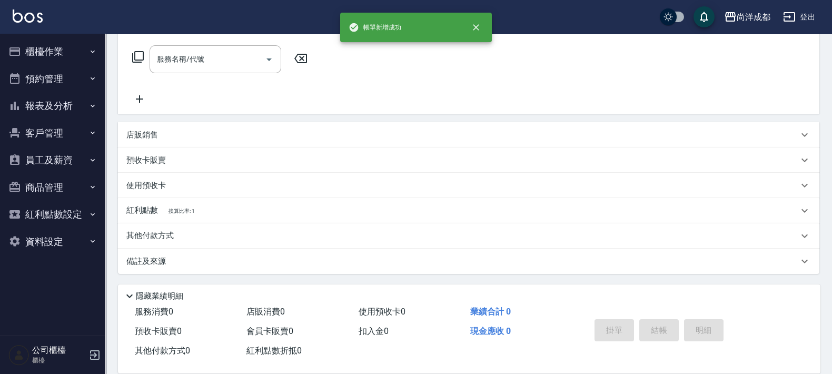
scroll to position [0, 0]
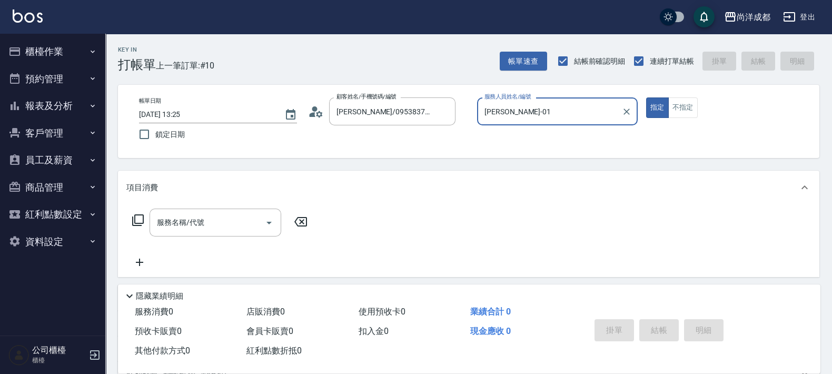
click at [646, 97] on button "指定" at bounding box center [657, 107] width 23 height 21
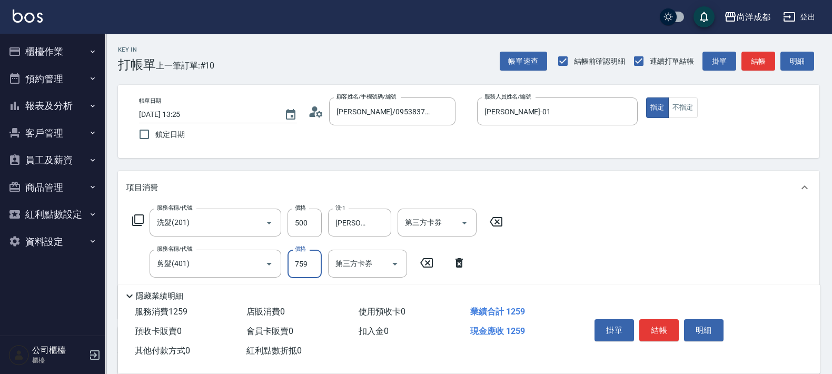
scroll to position [198, 0]
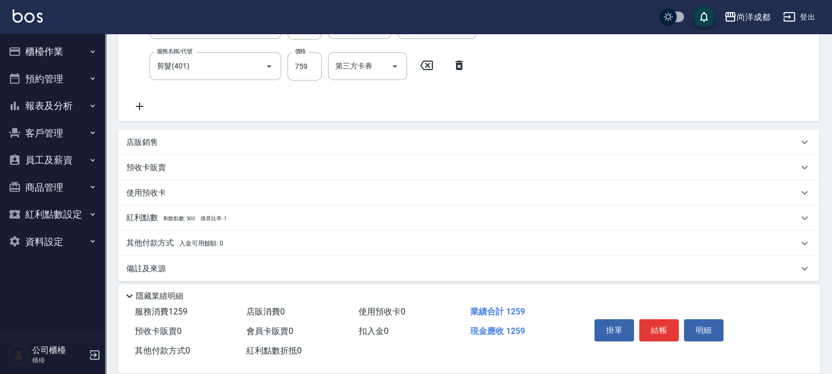
click at [143, 135] on div "店販銷售" at bounding box center [469, 142] width 702 height 25
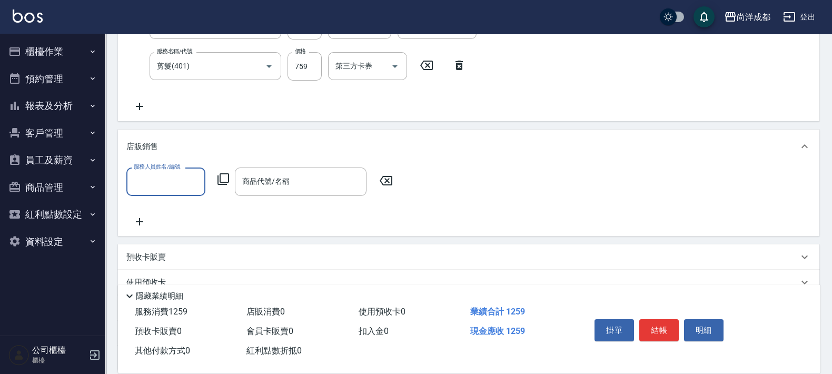
scroll to position [0, 0]
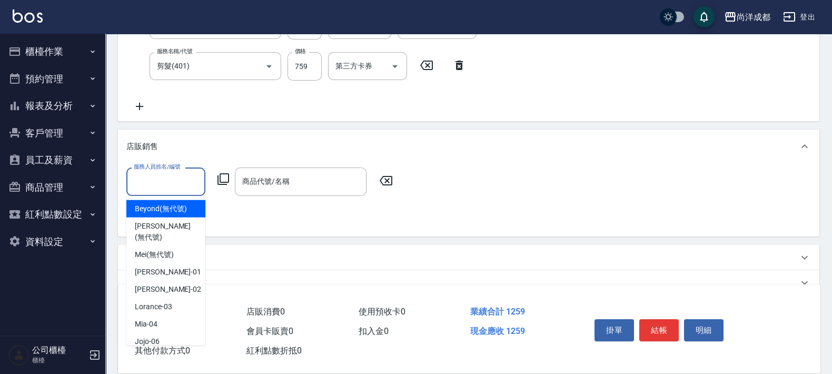
click at [161, 175] on input "服務人員姓名/編號" at bounding box center [166, 181] width 70 height 18
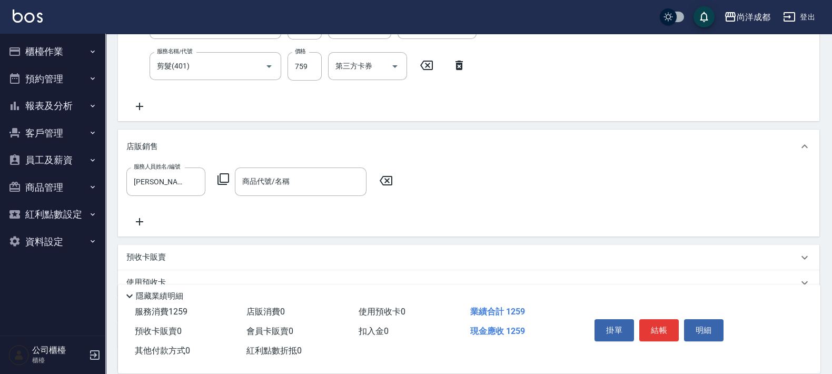
click at [221, 183] on icon at bounding box center [223, 179] width 13 height 13
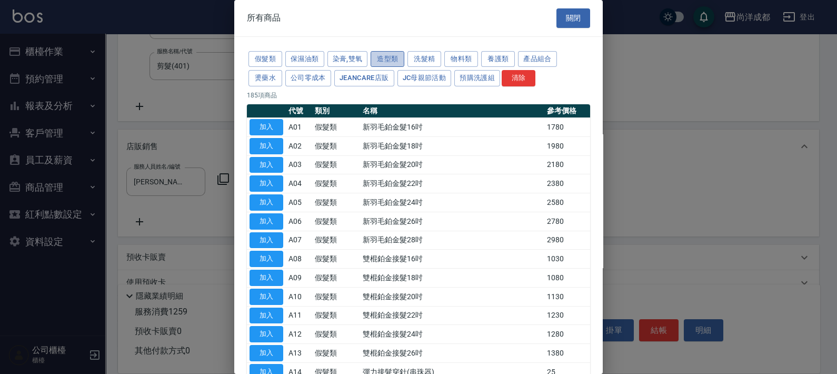
click at [382, 61] on button "造型類" at bounding box center [388, 59] width 34 height 16
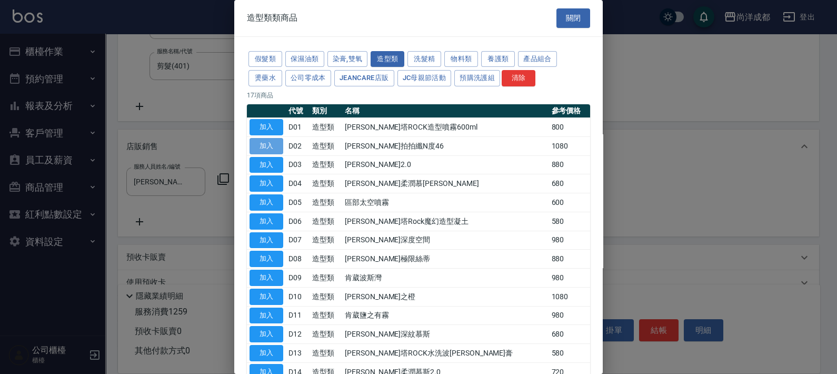
click at [269, 143] on button "加入" at bounding box center [267, 146] width 34 height 16
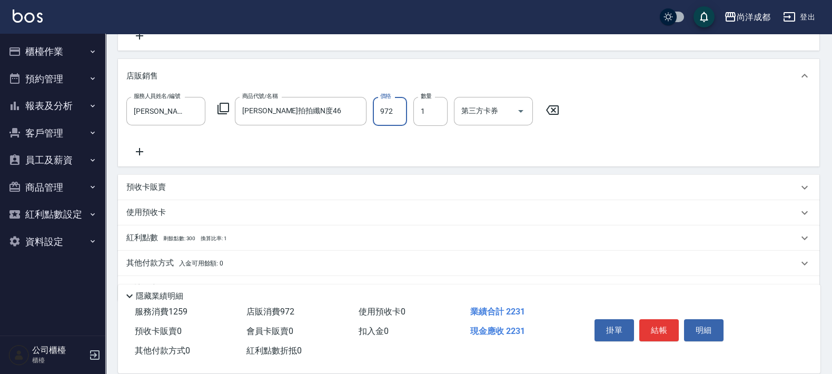
scroll to position [295, 0]
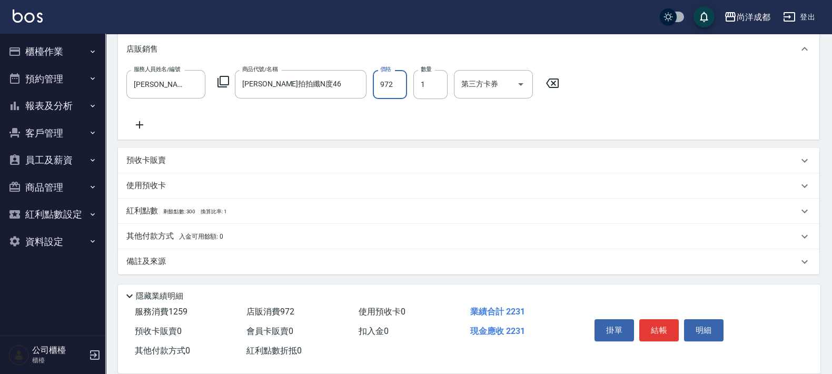
click at [163, 240] on p "其他付款方式 入金可用餘額: 0" at bounding box center [174, 237] width 97 height 12
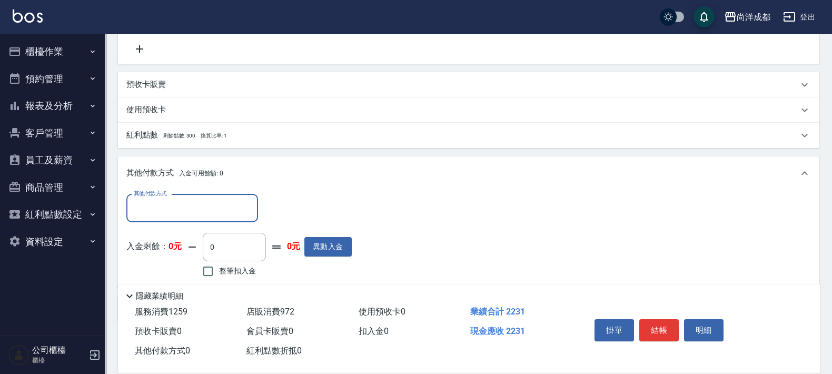
scroll to position [418, 0]
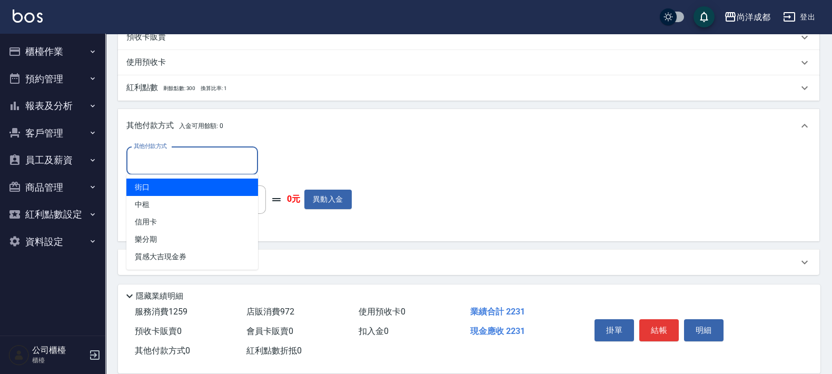
click at [196, 155] on input "其他付款方式" at bounding box center [192, 161] width 122 height 18
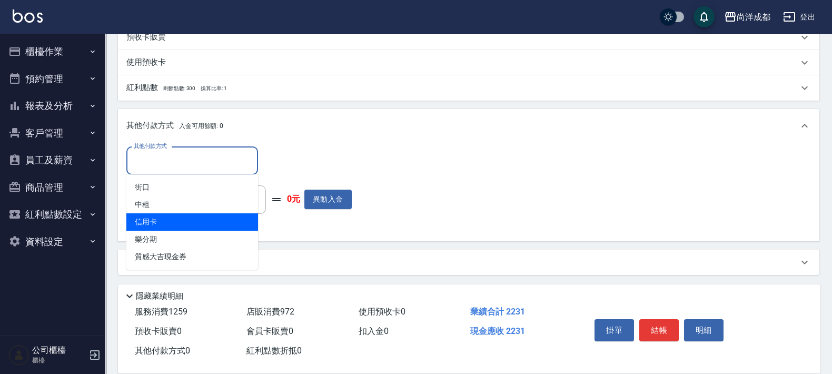
click at [191, 223] on span "信用卡" at bounding box center [192, 221] width 132 height 17
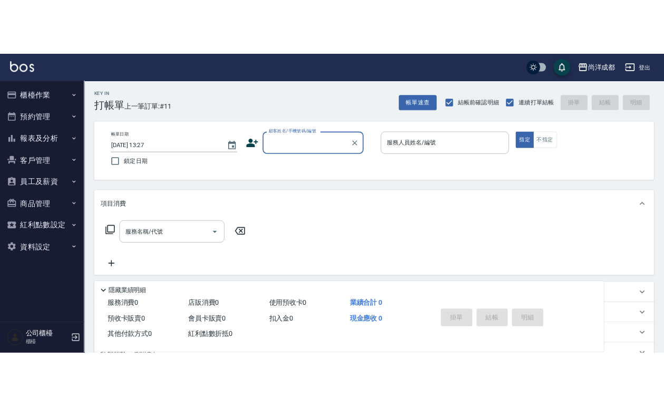
scroll to position [0, 0]
